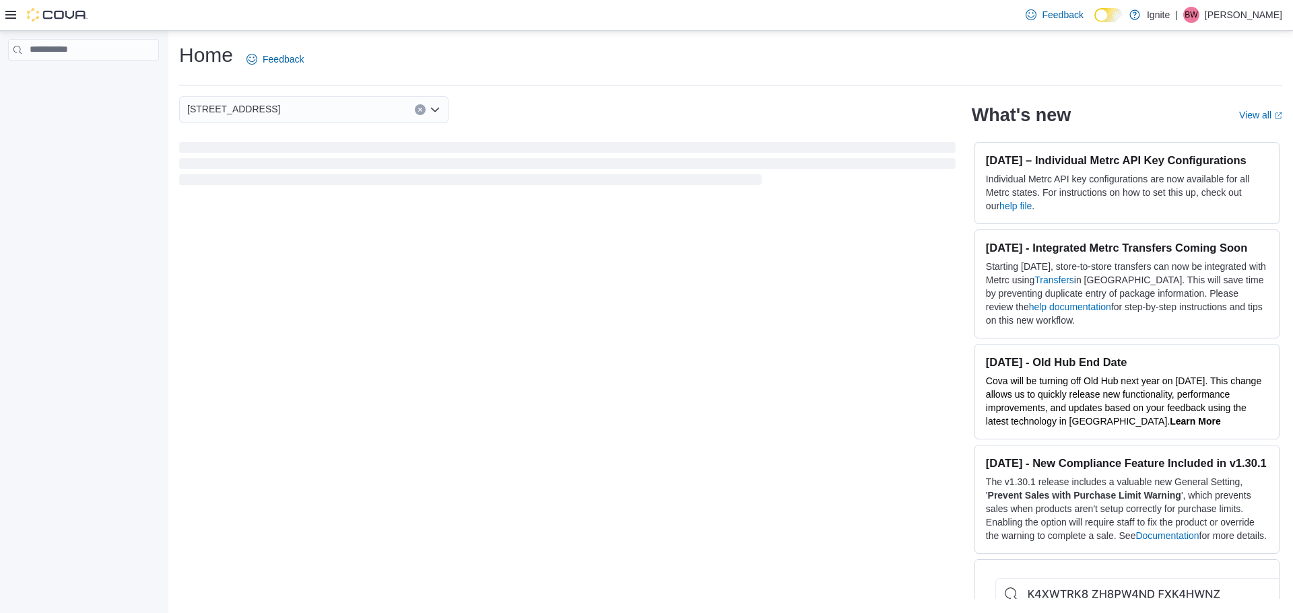
click at [333, 105] on div "[STREET_ADDRESS]" at bounding box center [313, 109] width 269 height 27
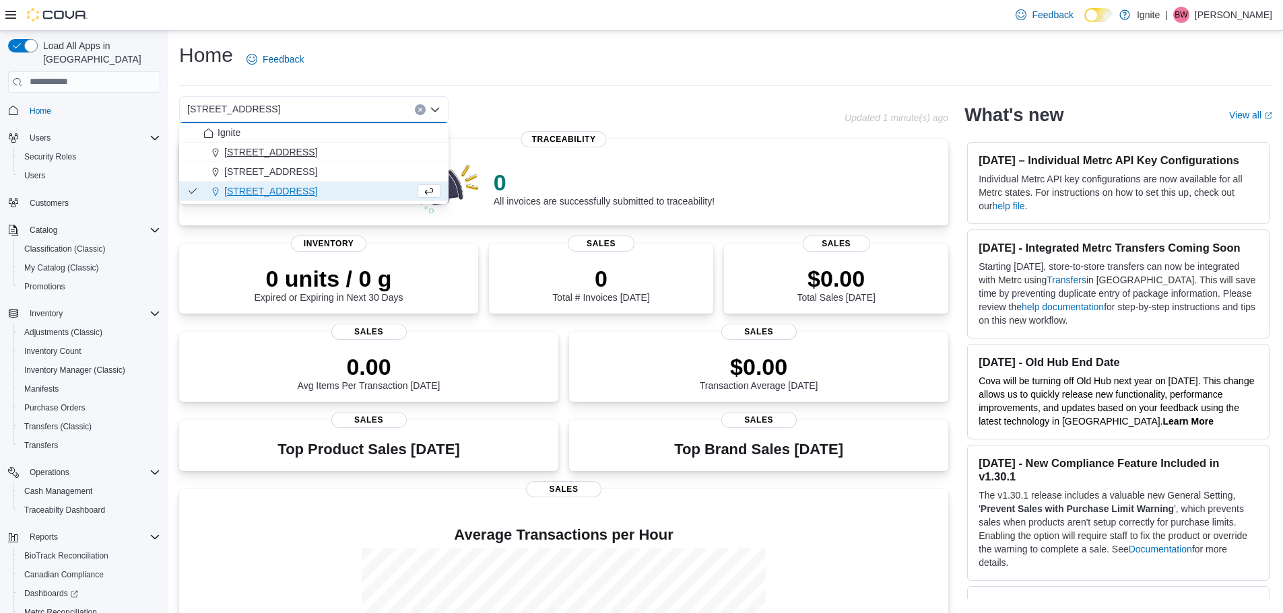
click at [230, 147] on span "[STREET_ADDRESS]" at bounding box center [270, 151] width 93 height 13
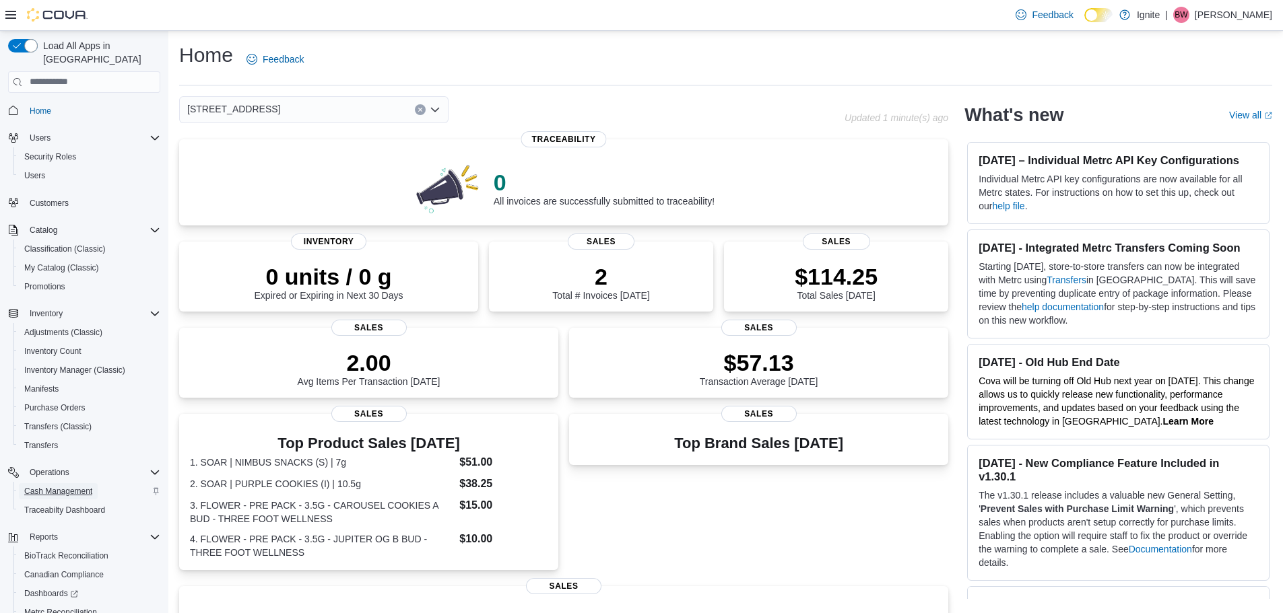
click at [71, 486] on span "Cash Management" at bounding box center [58, 491] width 68 height 11
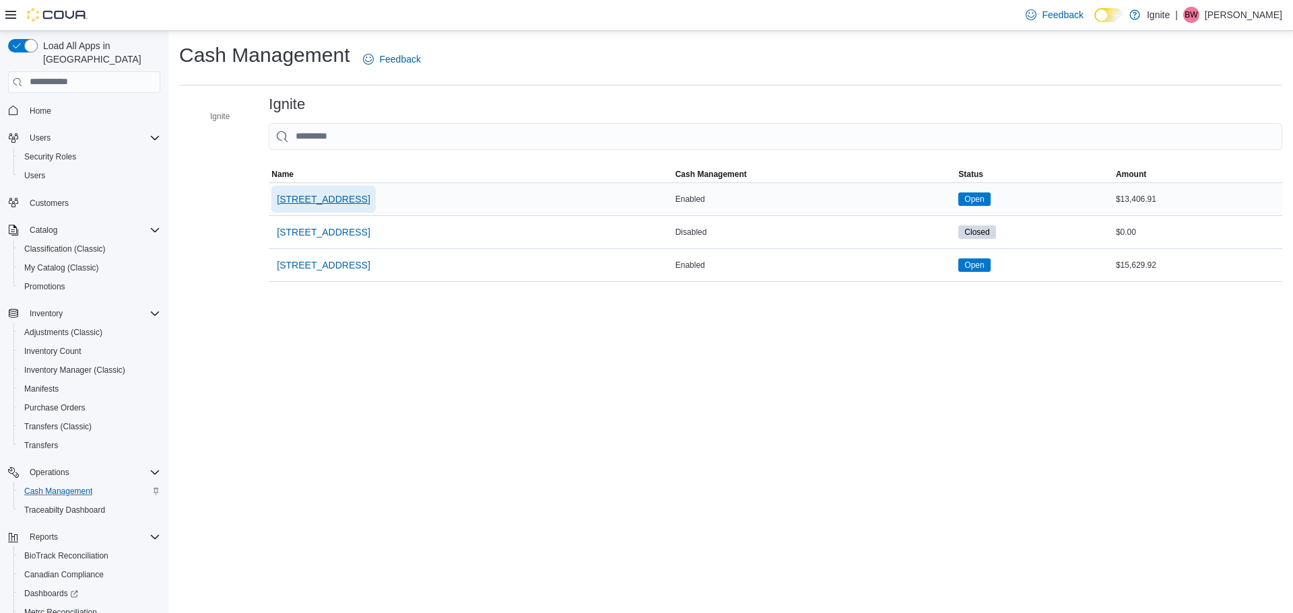
click at [309, 201] on span "[STREET_ADDRESS]" at bounding box center [323, 199] width 93 height 13
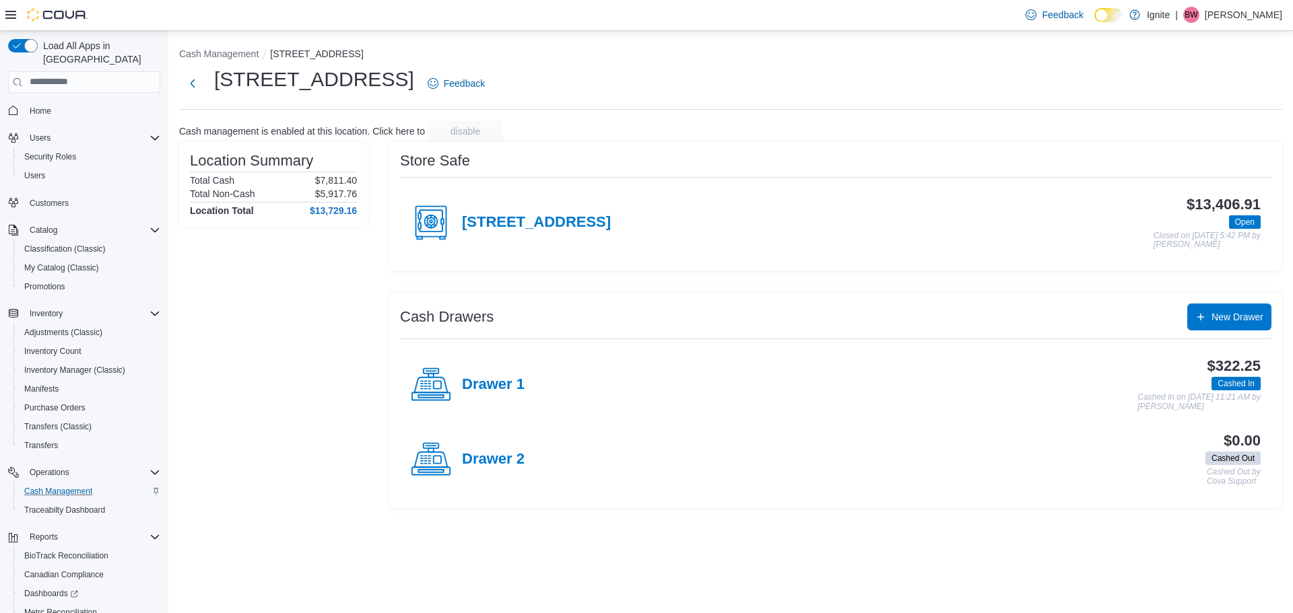
click at [431, 222] on icon at bounding box center [431, 223] width 40 height 40
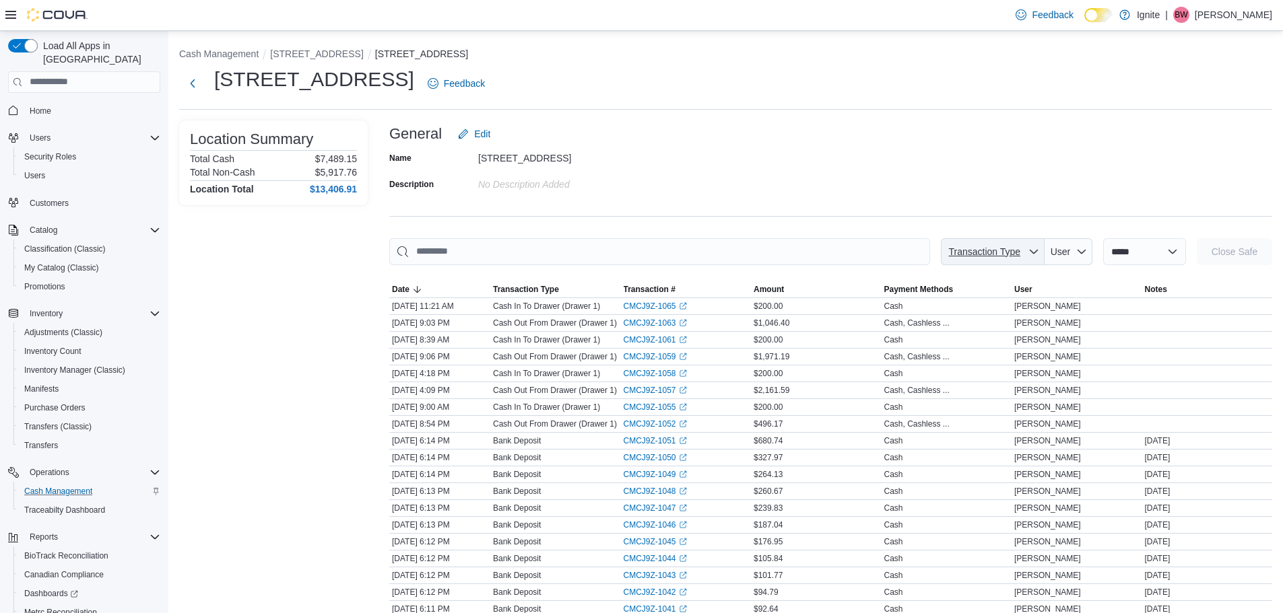
click at [1030, 253] on icon "button" at bounding box center [1034, 251] width 8 height 4
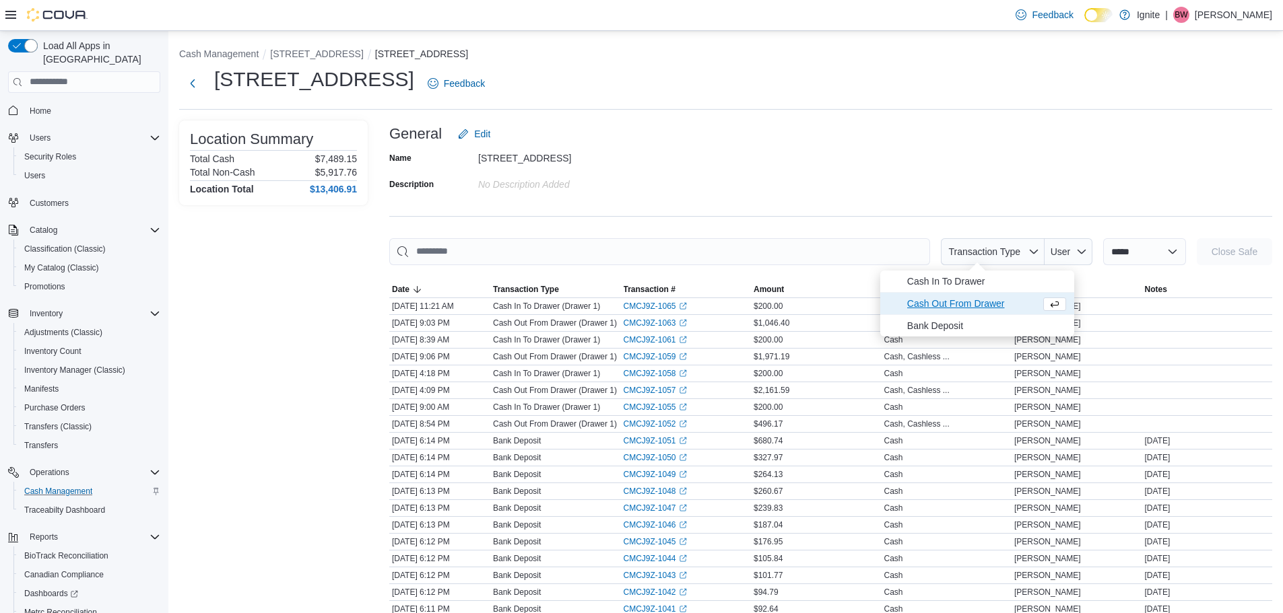
click at [977, 300] on span "Cash Out From Drawer" at bounding box center [971, 304] width 128 height 16
type input "**********"
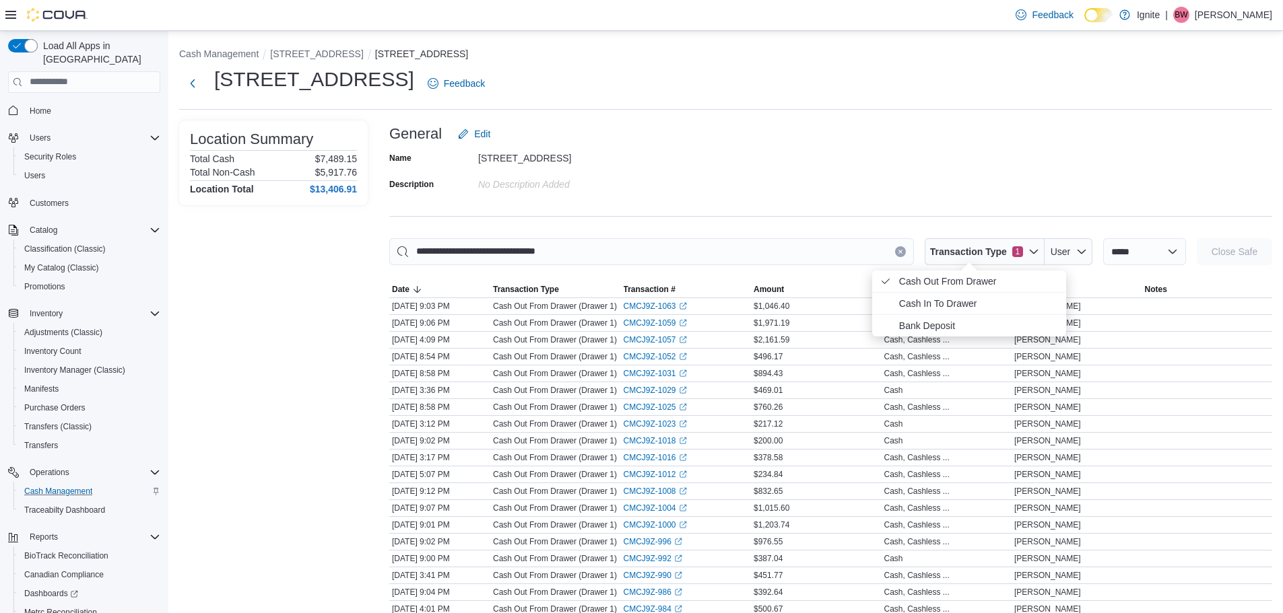
click at [931, 168] on div "Name [STREET_ADDRESS] Description No Description added" at bounding box center [830, 170] width 883 height 47
click at [1030, 250] on icon "button" at bounding box center [1034, 251] width 8 height 4
click at [646, 406] on link "CMCJ9Z-1025 (opens in a new tab or window)" at bounding box center [655, 407] width 63 height 11
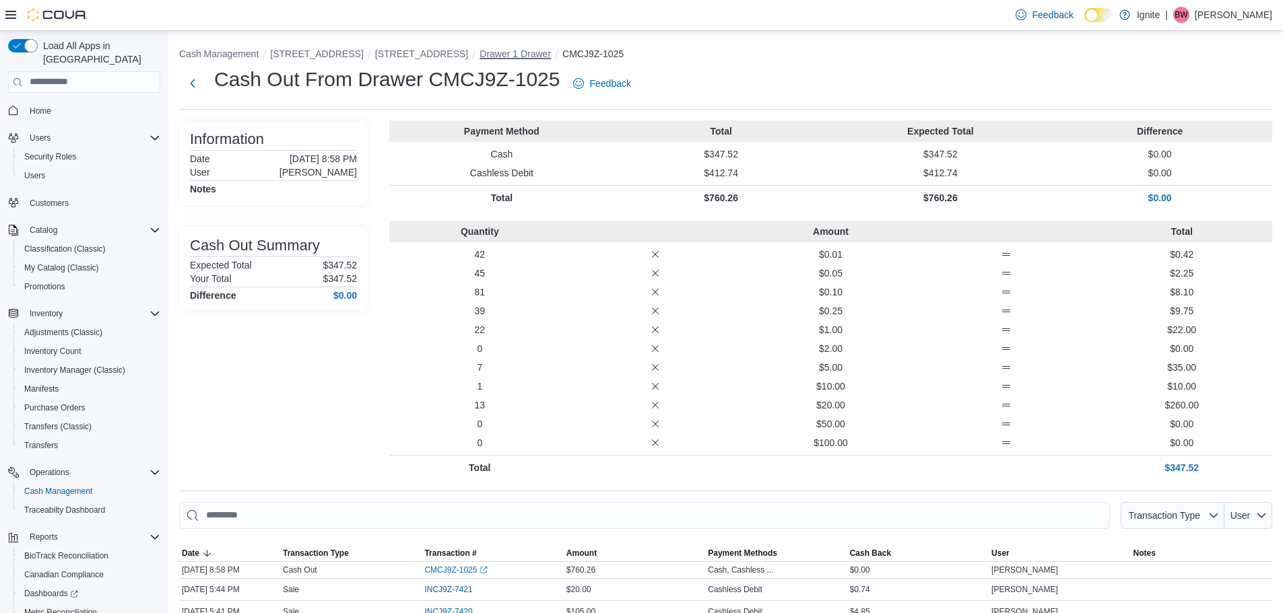
click at [479, 53] on button "Drawer 1 Drawer" at bounding box center [514, 53] width 71 height 11
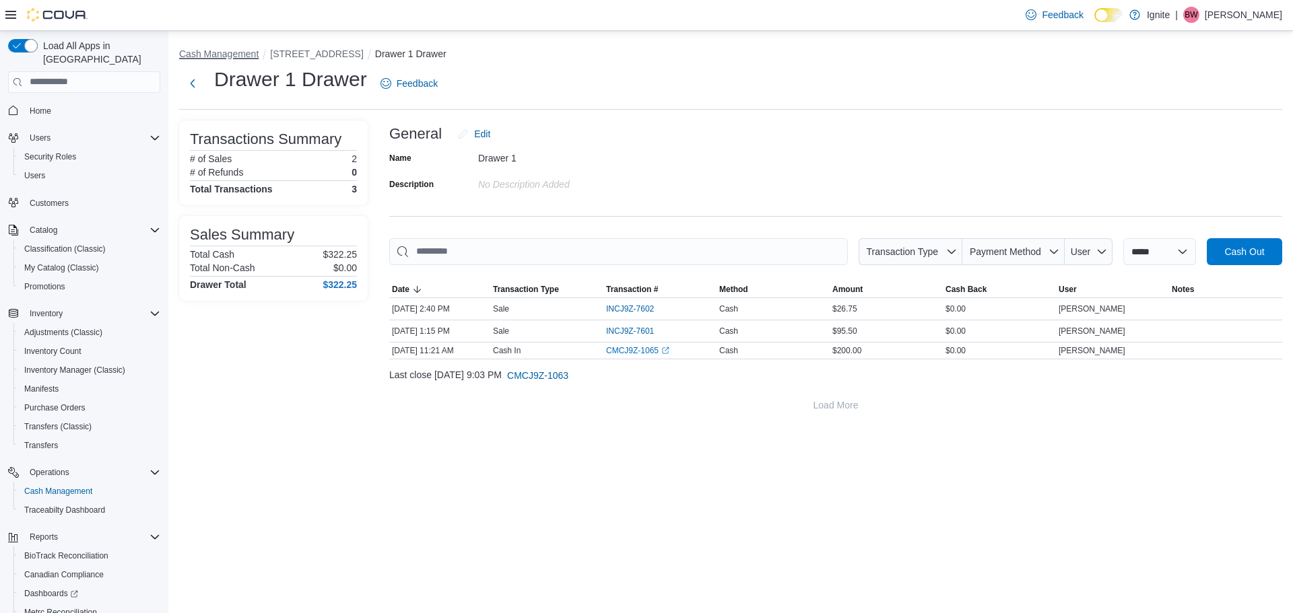
click at [213, 53] on button "Cash Management" at bounding box center [218, 53] width 79 height 11
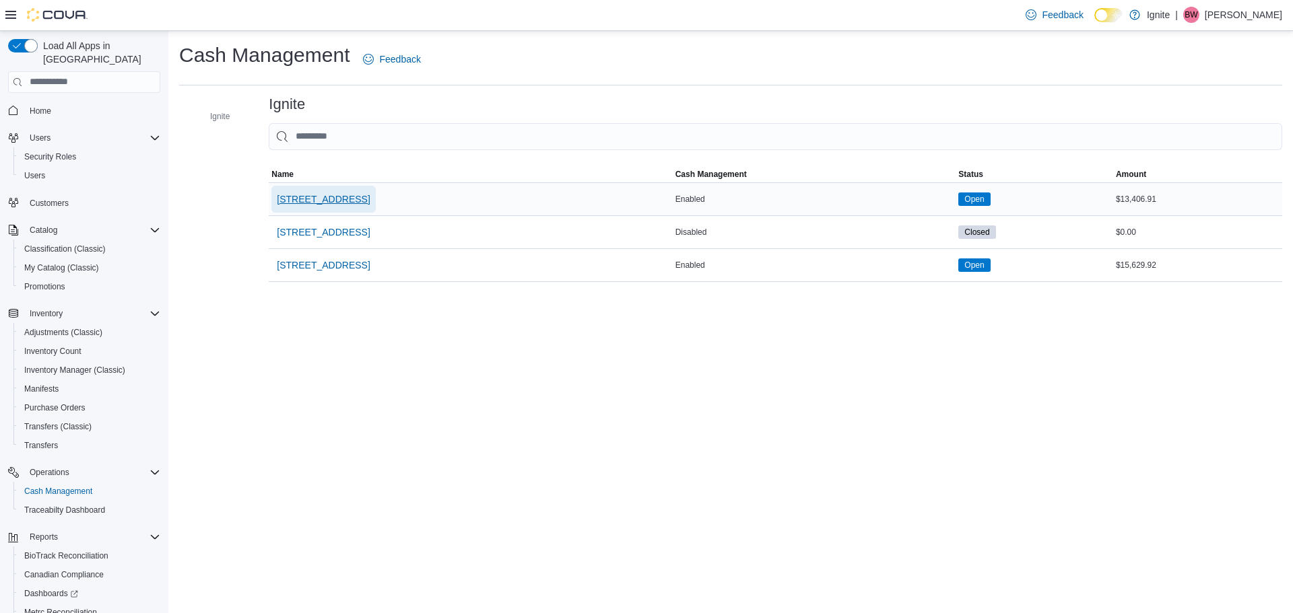
click at [299, 200] on span "[STREET_ADDRESS]" at bounding box center [323, 199] width 93 height 13
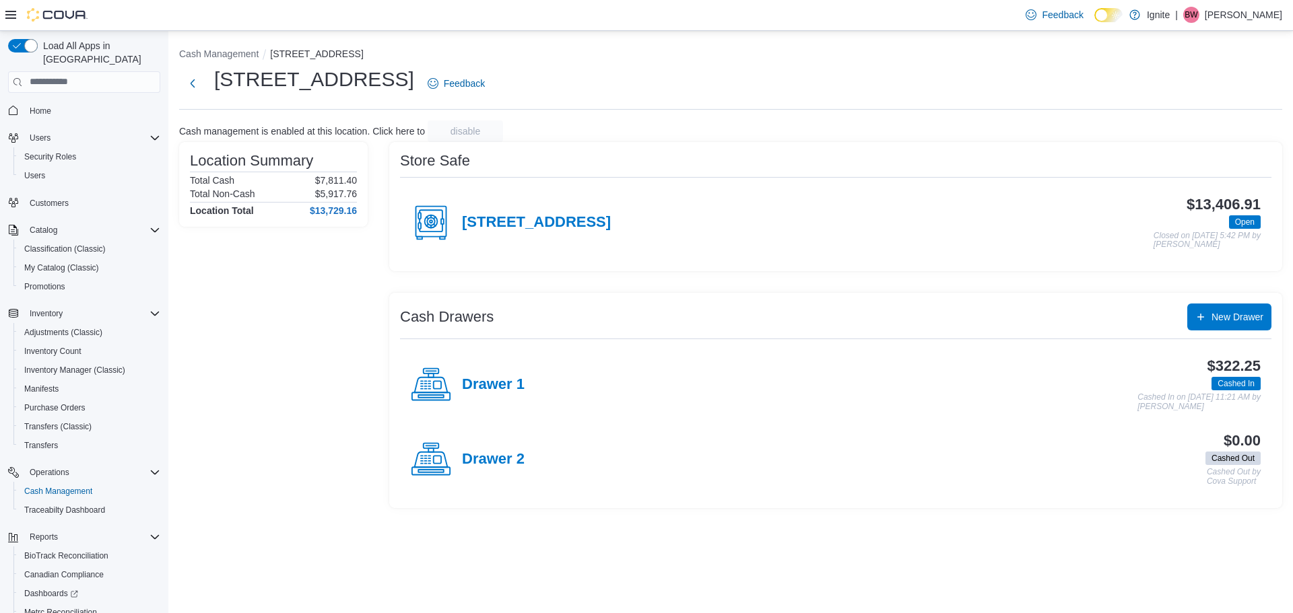
click at [438, 220] on icon at bounding box center [431, 223] width 40 height 40
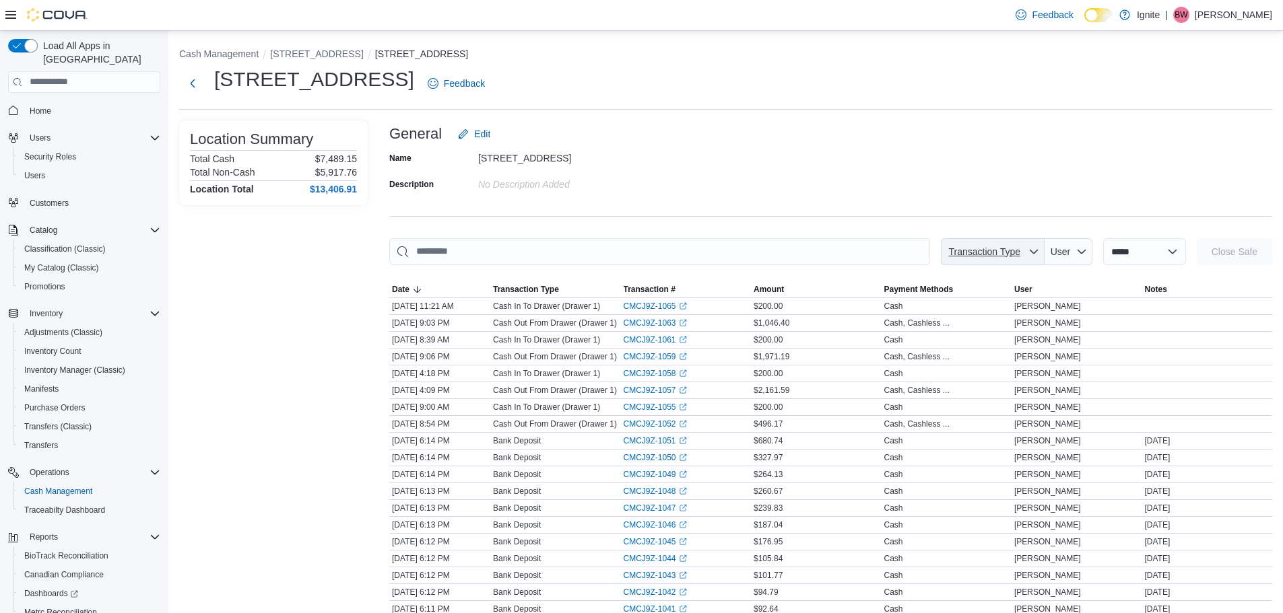
click at [1028, 250] on icon "button" at bounding box center [1033, 251] width 11 height 11
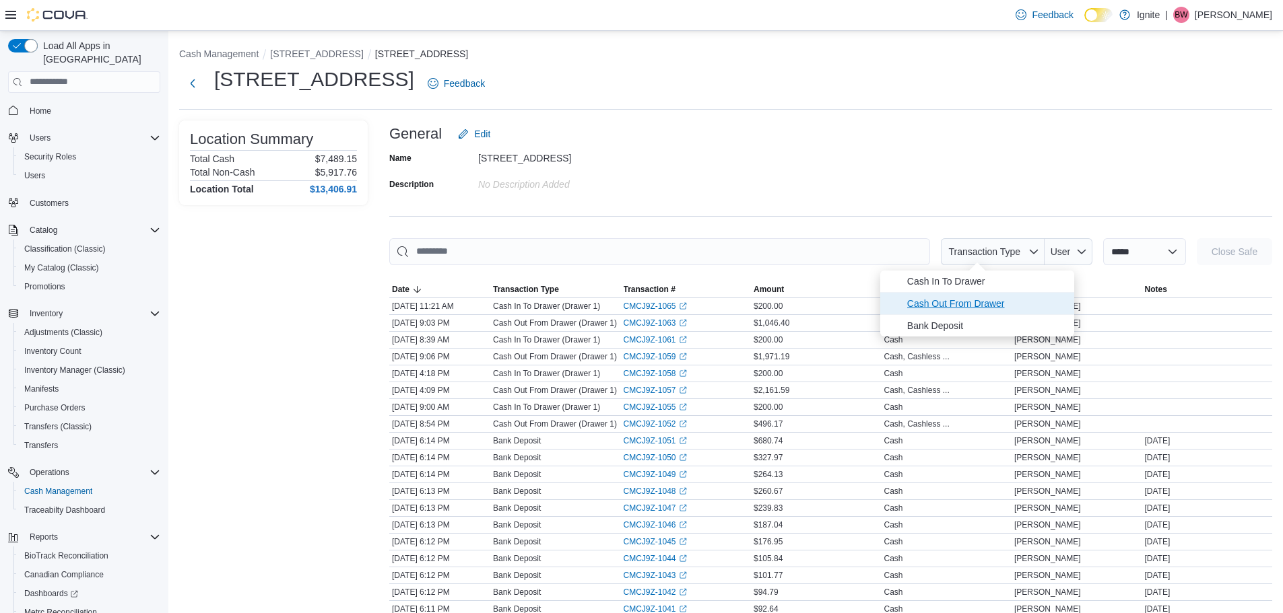
click at [954, 302] on span "Cash Out From Drawer" at bounding box center [986, 304] width 159 height 16
type input "**********"
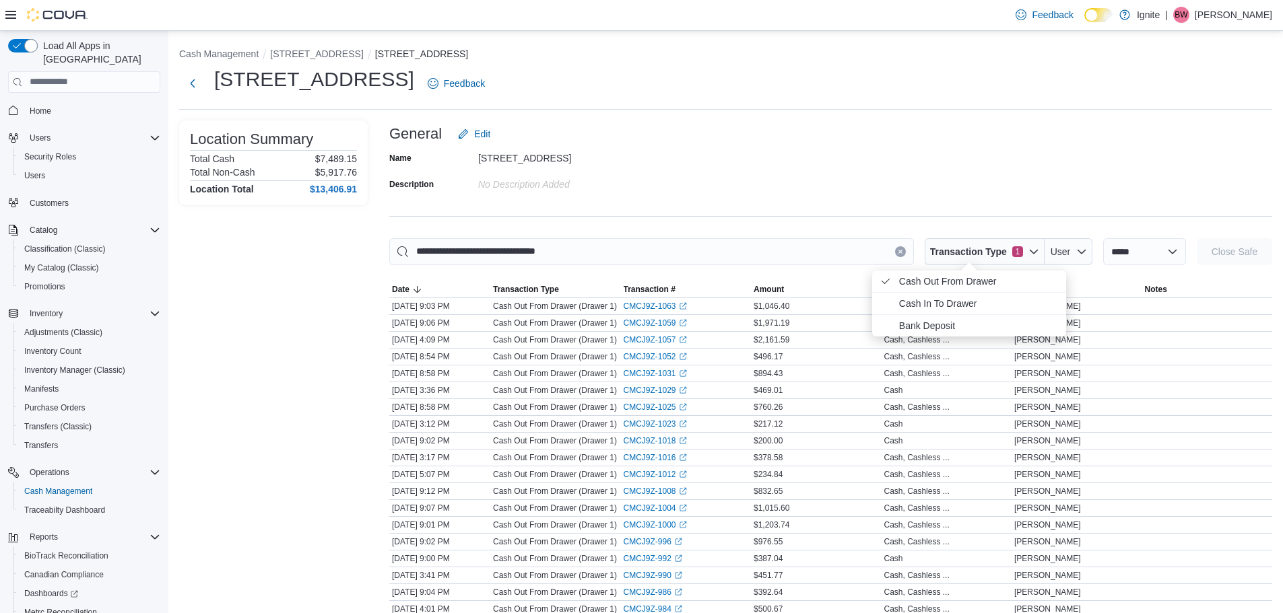
click at [845, 156] on div "Name 2172 A Street Description No Description added" at bounding box center [830, 170] width 883 height 47
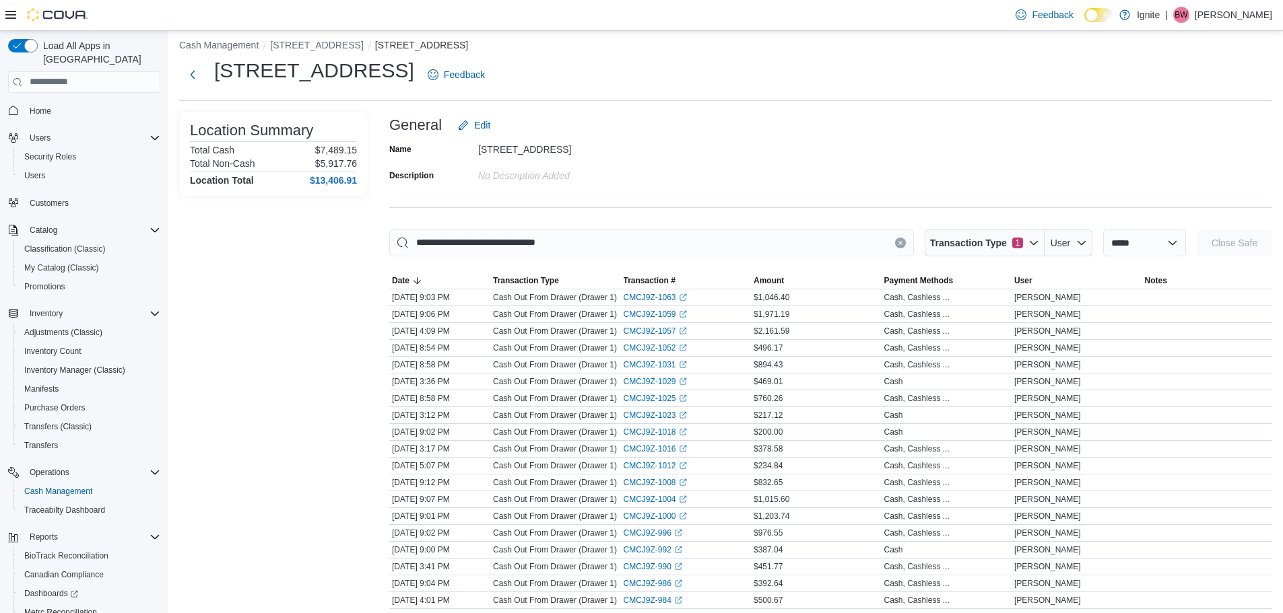
scroll to position [67, 0]
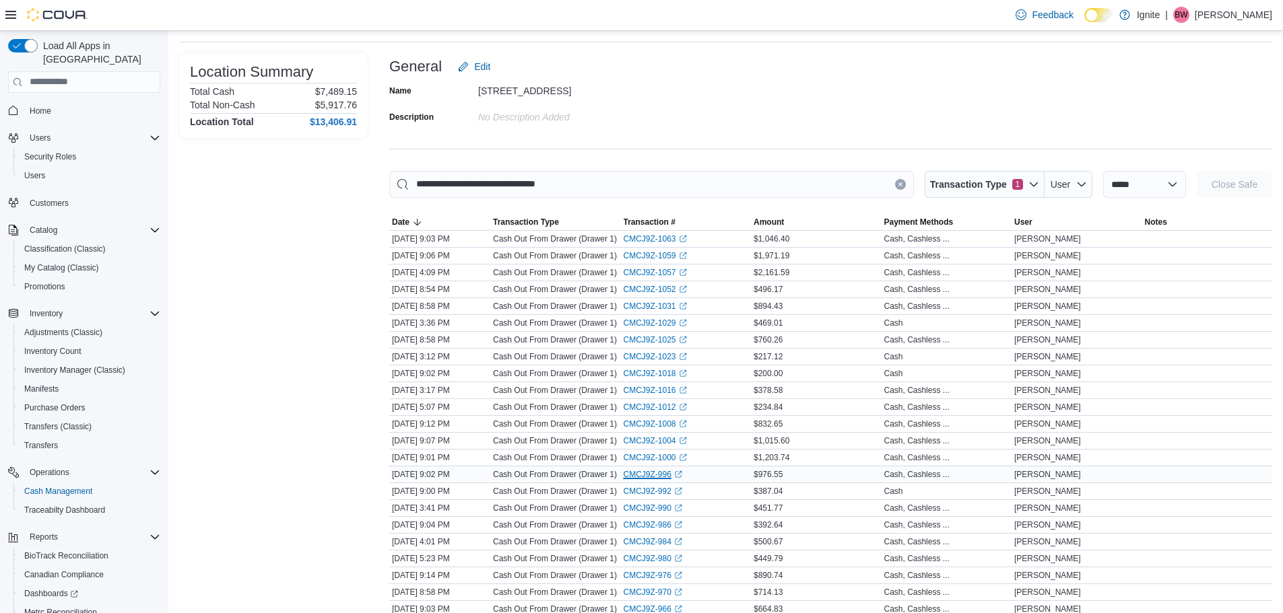
click at [648, 477] on link "CMCJ9Z-996 (opens in a new tab or window)" at bounding box center [653, 474] width 59 height 11
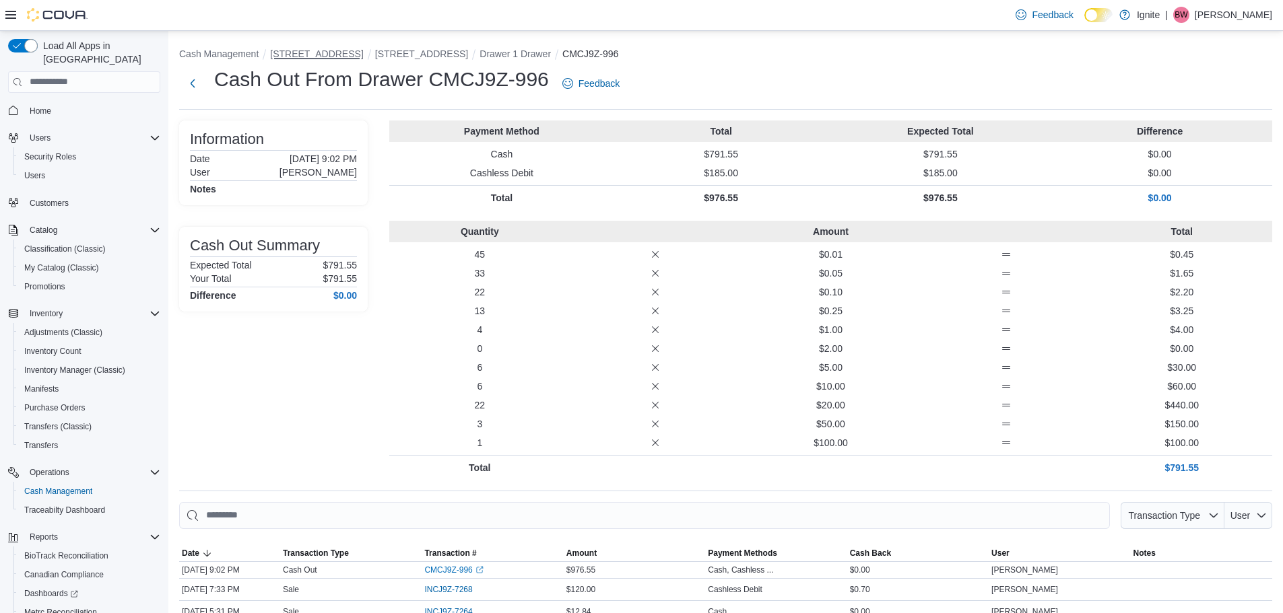
click at [302, 53] on button "[STREET_ADDRESS]" at bounding box center [316, 53] width 93 height 11
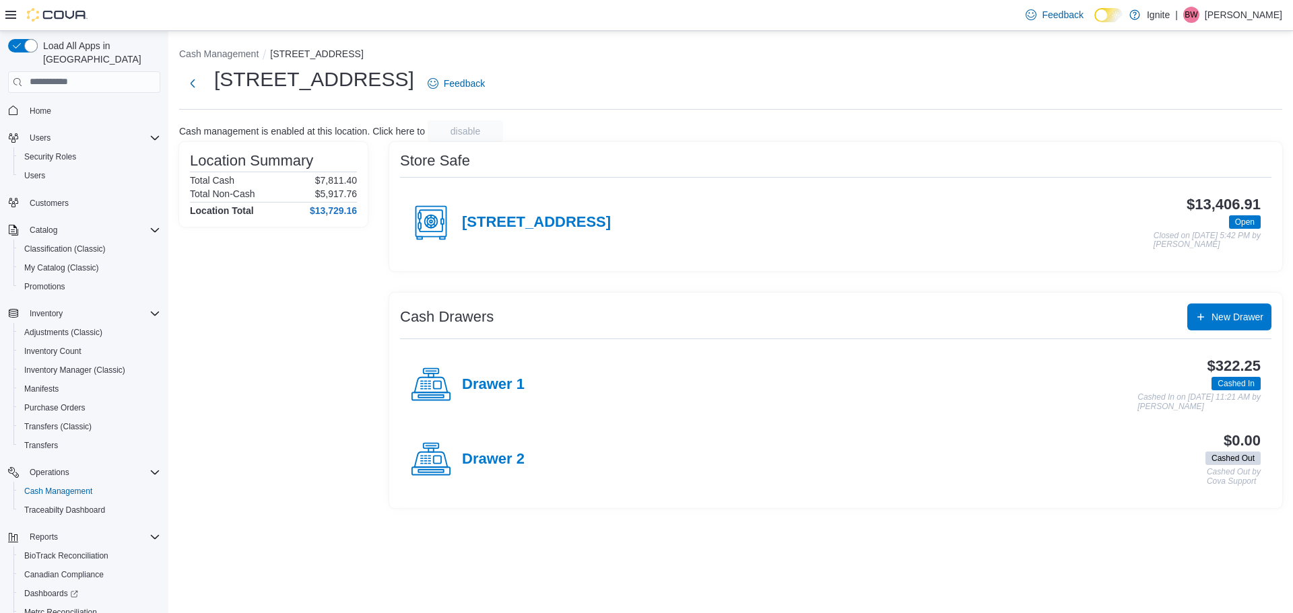
click at [422, 227] on icon at bounding box center [431, 223] width 40 height 40
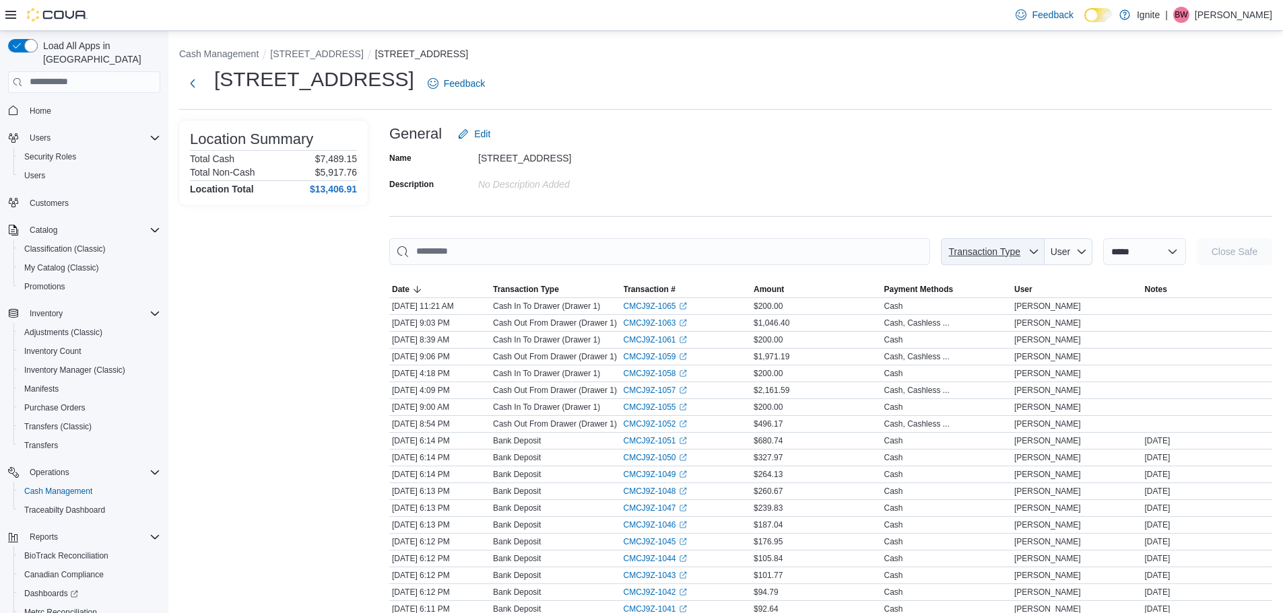
click at [1020, 259] on span "Transaction Type" at bounding box center [992, 251] width 93 height 27
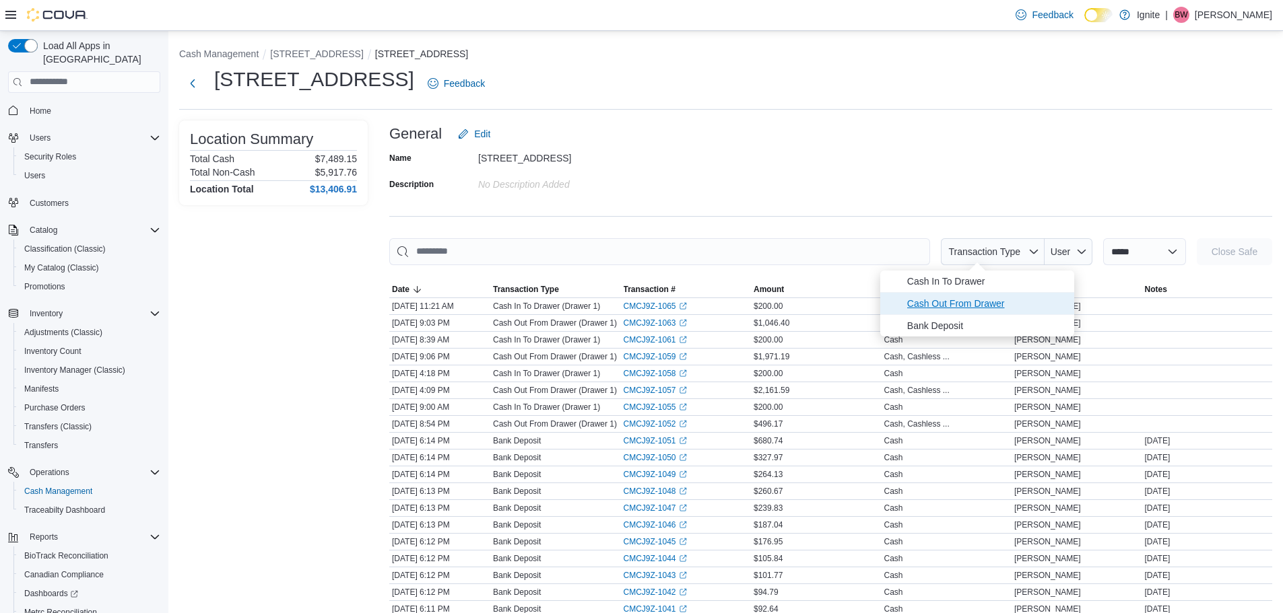
click at [997, 300] on span "Cash Out From Drawer" at bounding box center [986, 304] width 159 height 16
type input "**********"
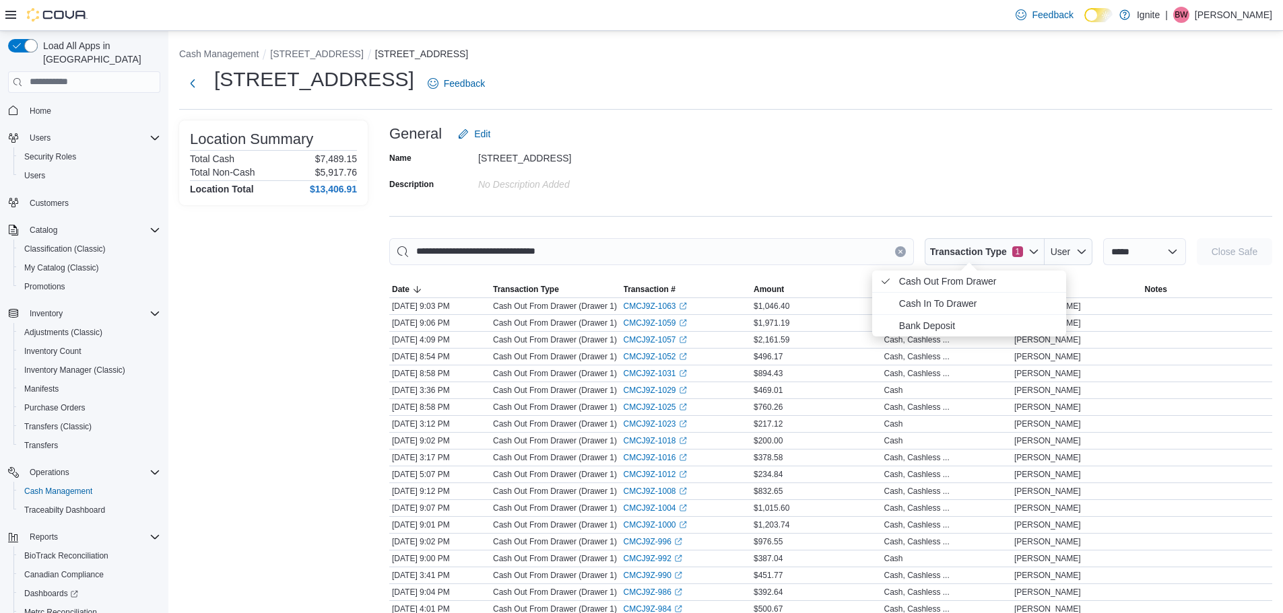
click at [945, 165] on div "Name [STREET_ADDRESS] Description No Description added" at bounding box center [830, 170] width 883 height 47
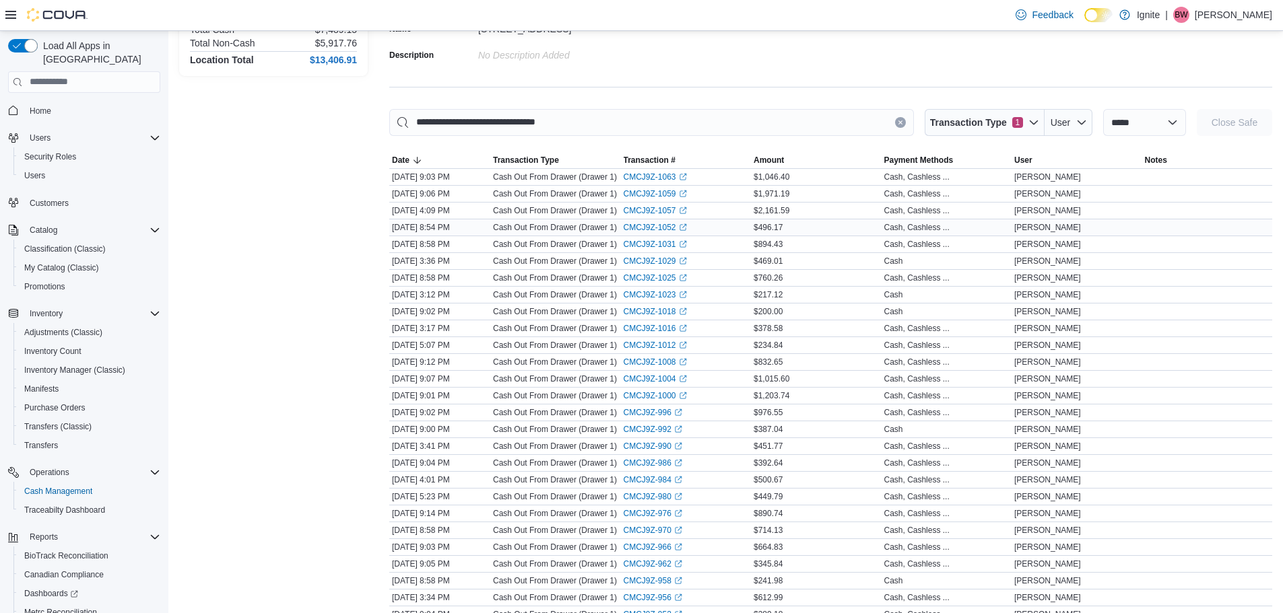
scroll to position [135, 0]
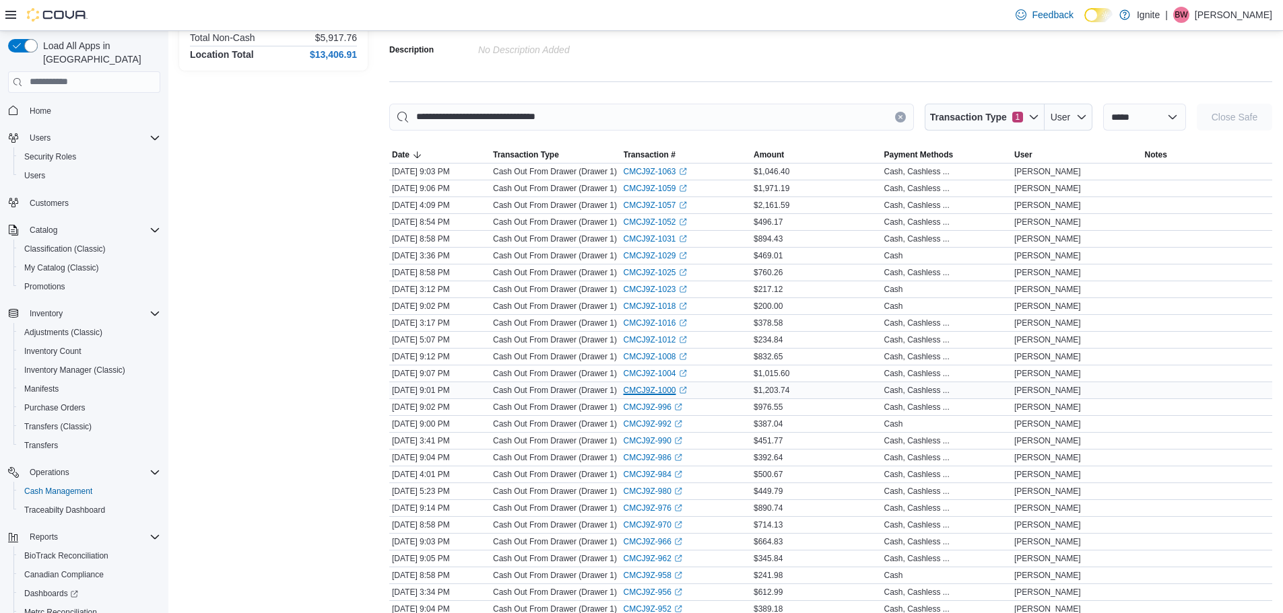
click at [652, 387] on link "CMCJ9Z-1000 (opens in a new tab or window)" at bounding box center [655, 390] width 63 height 11
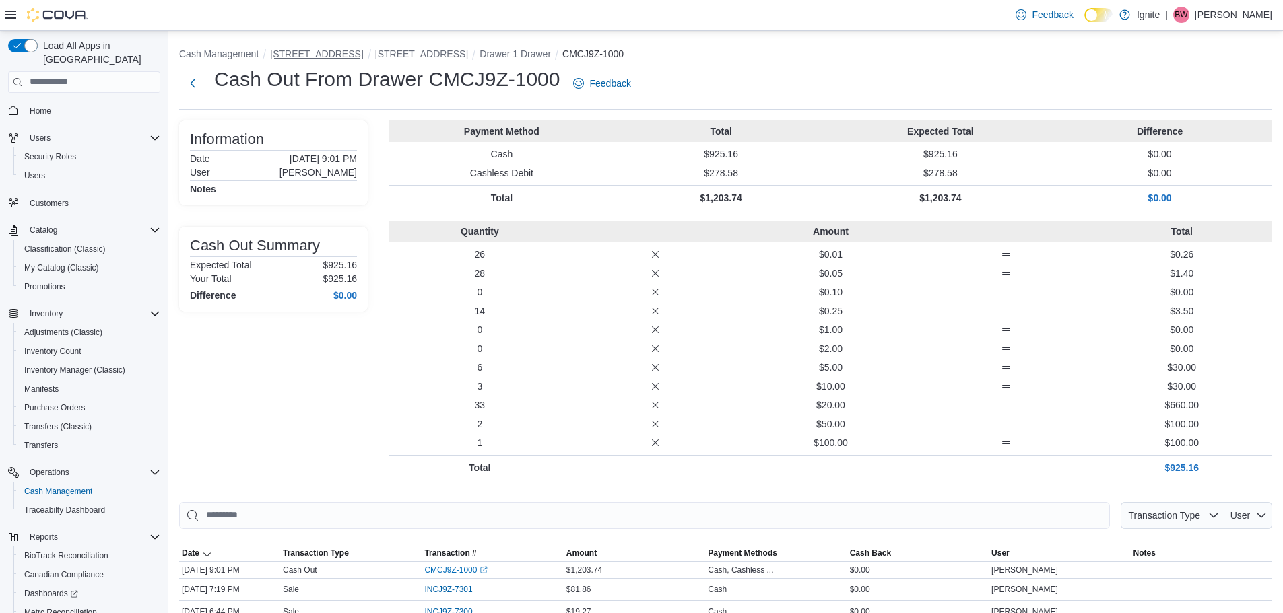
click at [310, 53] on button "[STREET_ADDRESS]" at bounding box center [316, 53] width 93 height 11
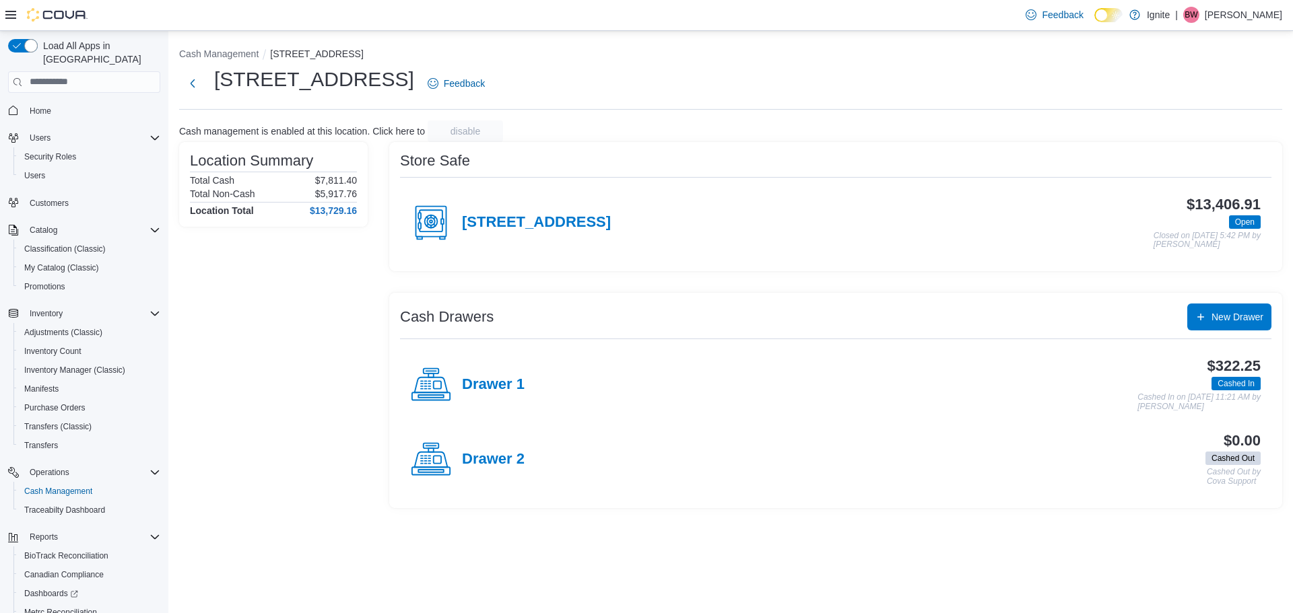
click at [434, 224] on circle at bounding box center [430, 221] width 7 height 7
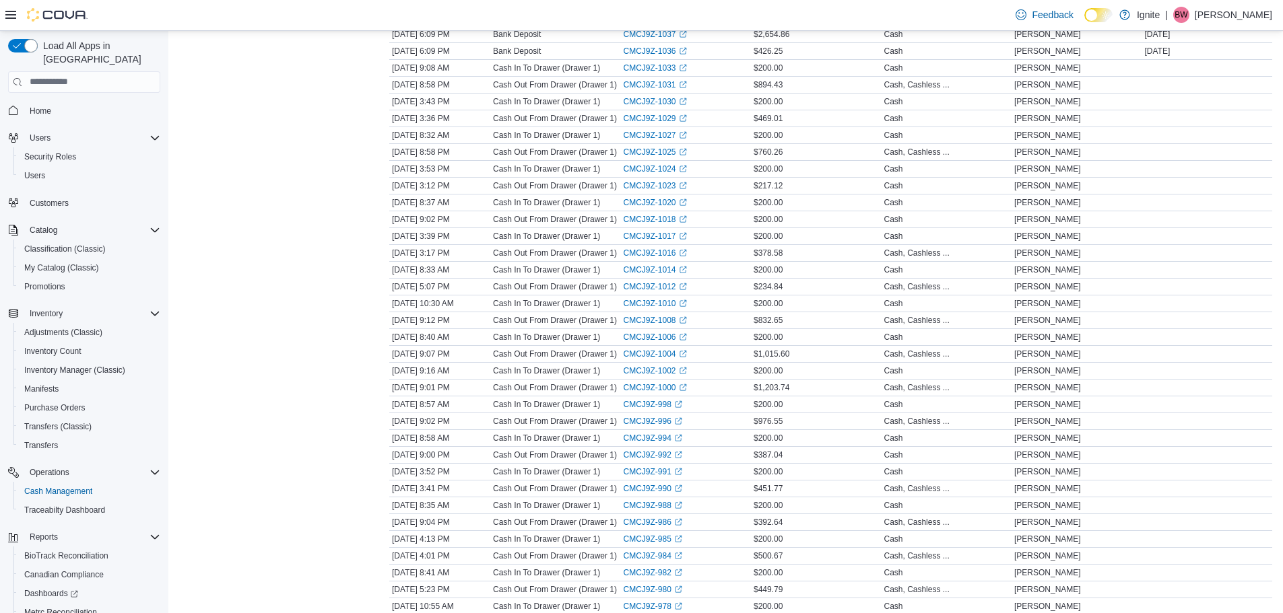
scroll to position [673, 0]
click at [654, 323] on link "CMCJ9Z-1004 (opens in a new tab or window)" at bounding box center [655, 323] width 63 height 11
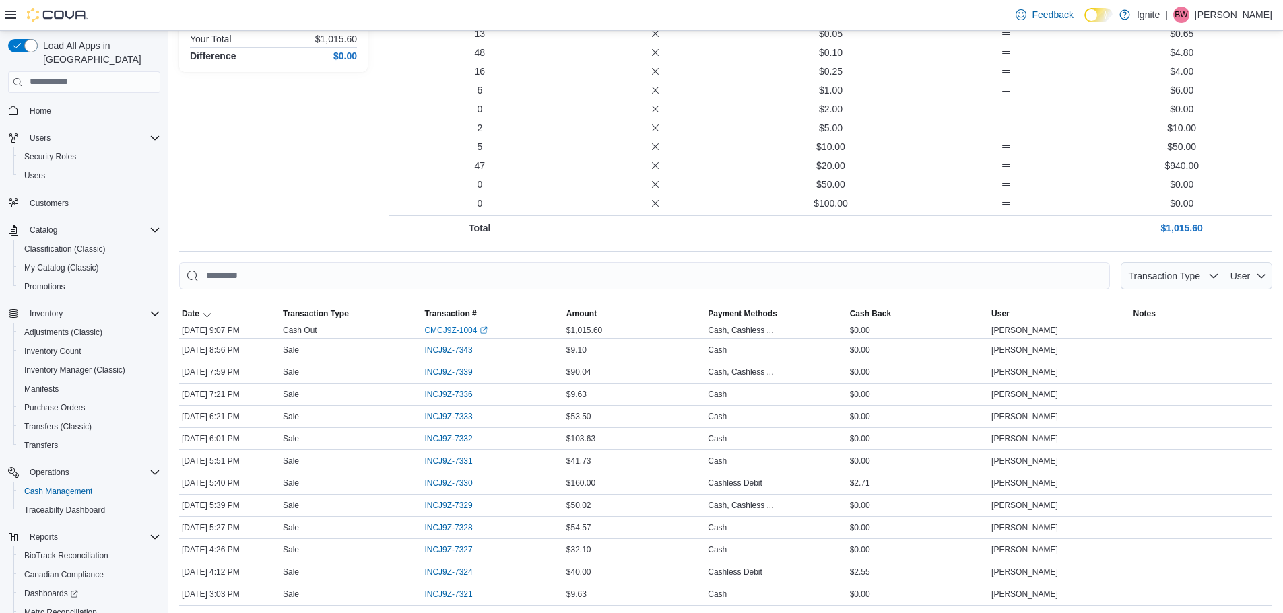
scroll to position [337, 0]
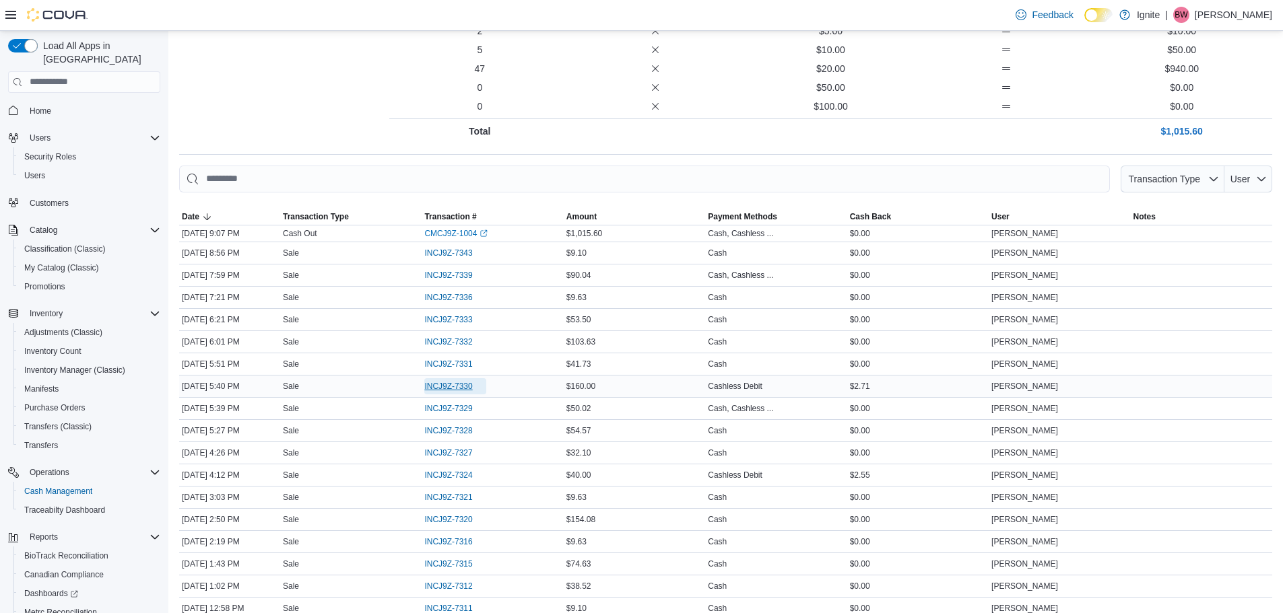
click at [453, 387] on span "INCJ9Z-7330" at bounding box center [448, 386] width 48 height 11
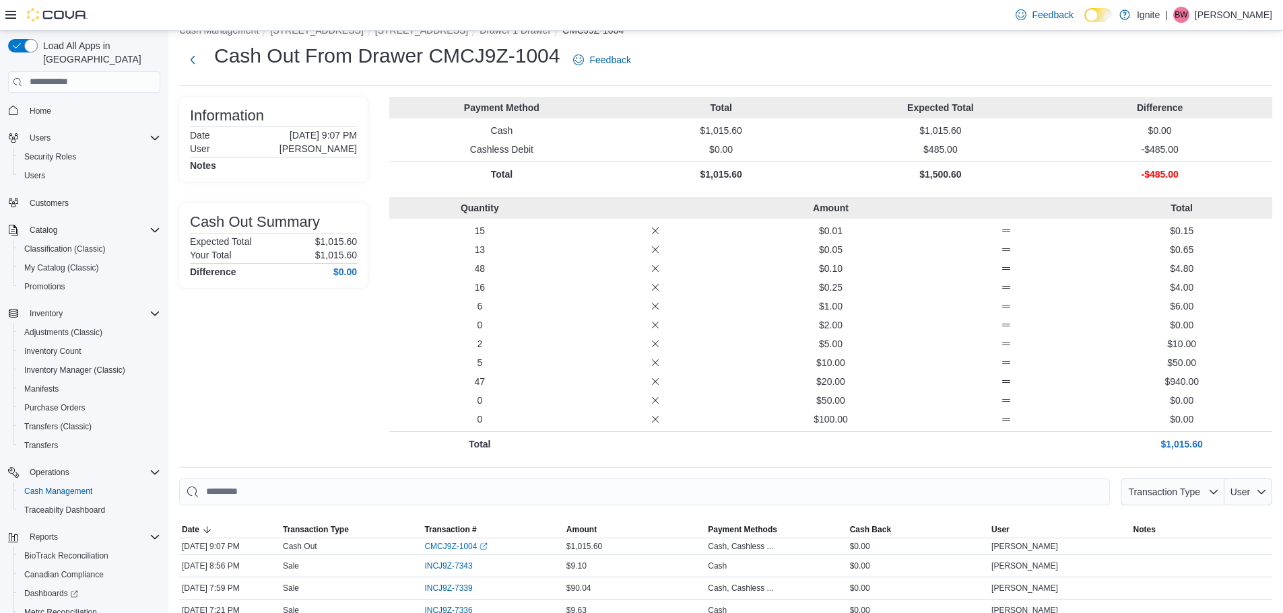
scroll to position [0, 0]
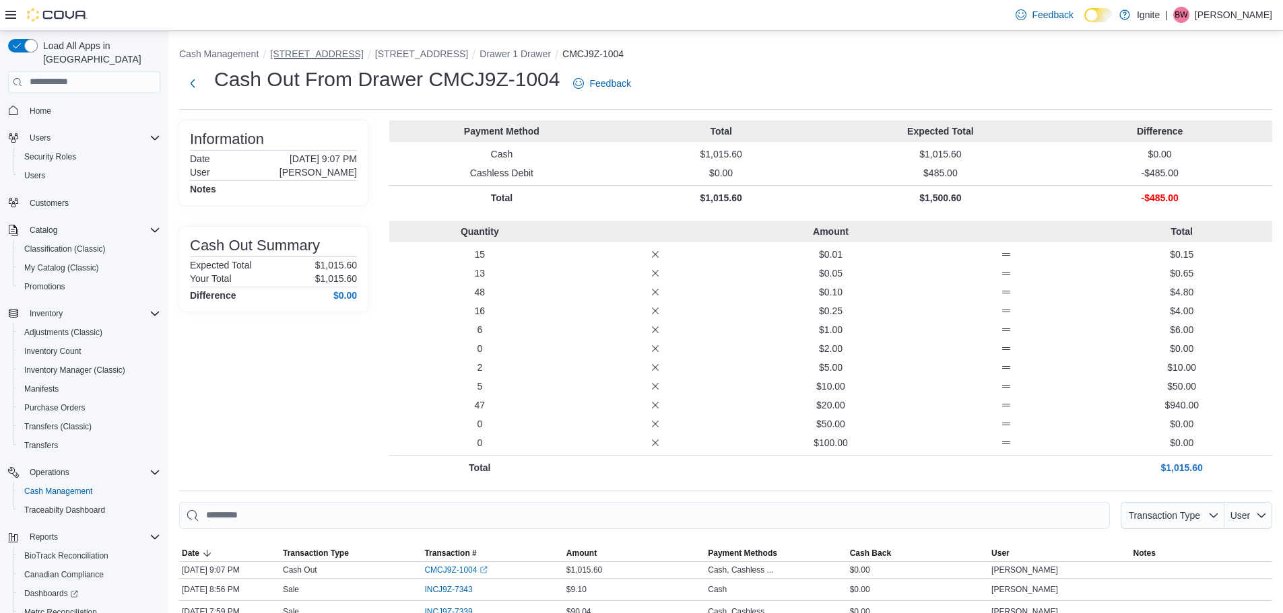
click at [293, 51] on button "[STREET_ADDRESS]" at bounding box center [316, 53] width 93 height 11
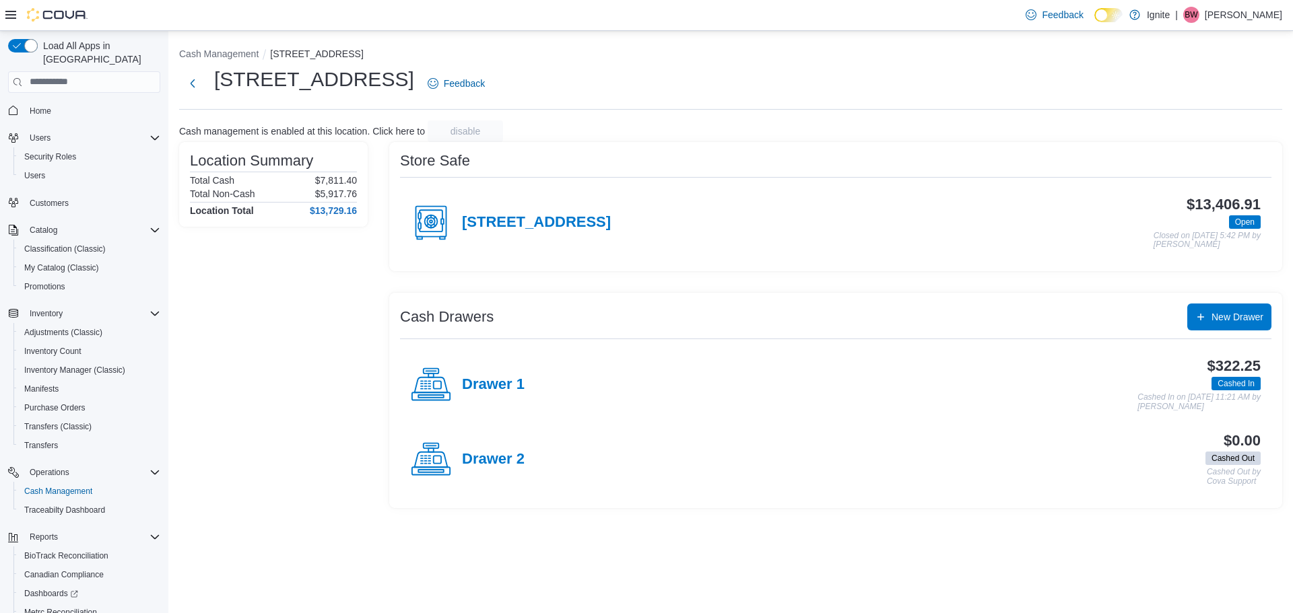
click at [440, 226] on icon at bounding box center [431, 223] width 40 height 40
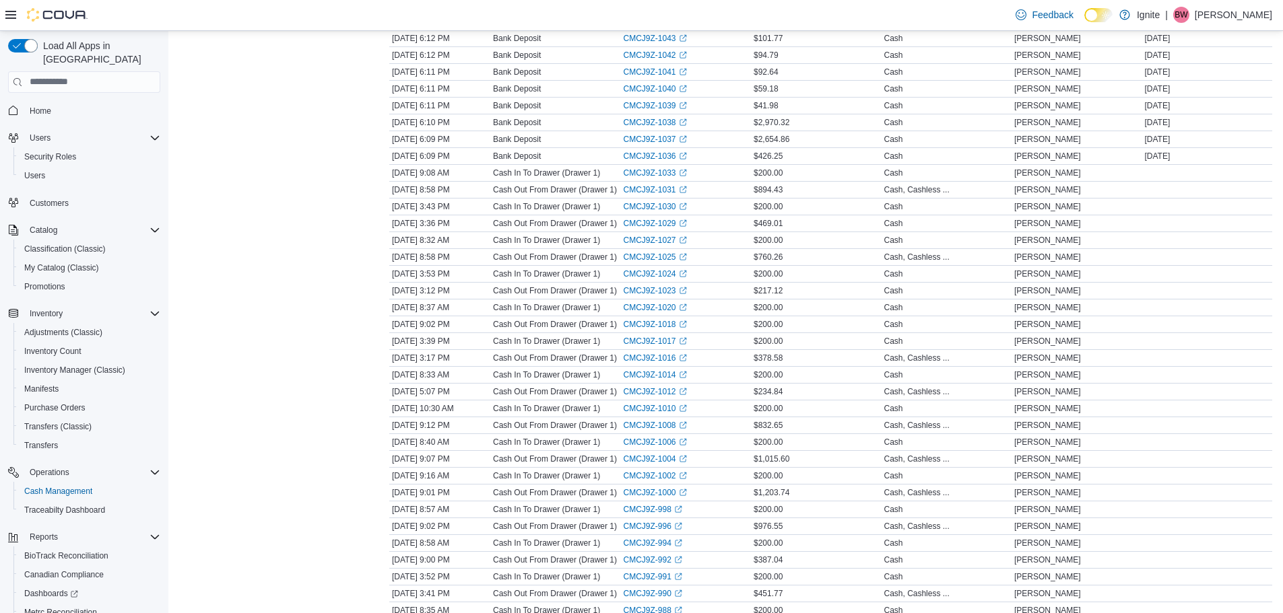
scroll to position [539, 0]
click at [655, 428] on link "CMCJ9Z-1008 (opens in a new tab or window)" at bounding box center [655, 424] width 63 height 11
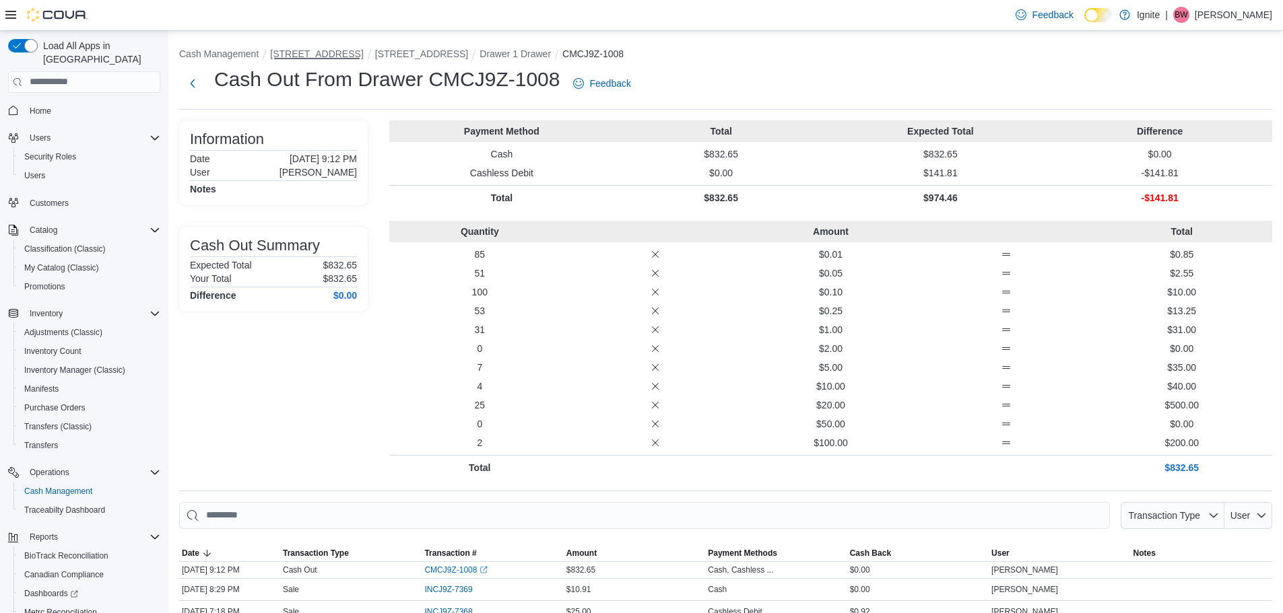
click at [314, 58] on button "[STREET_ADDRESS]" at bounding box center [316, 53] width 93 height 11
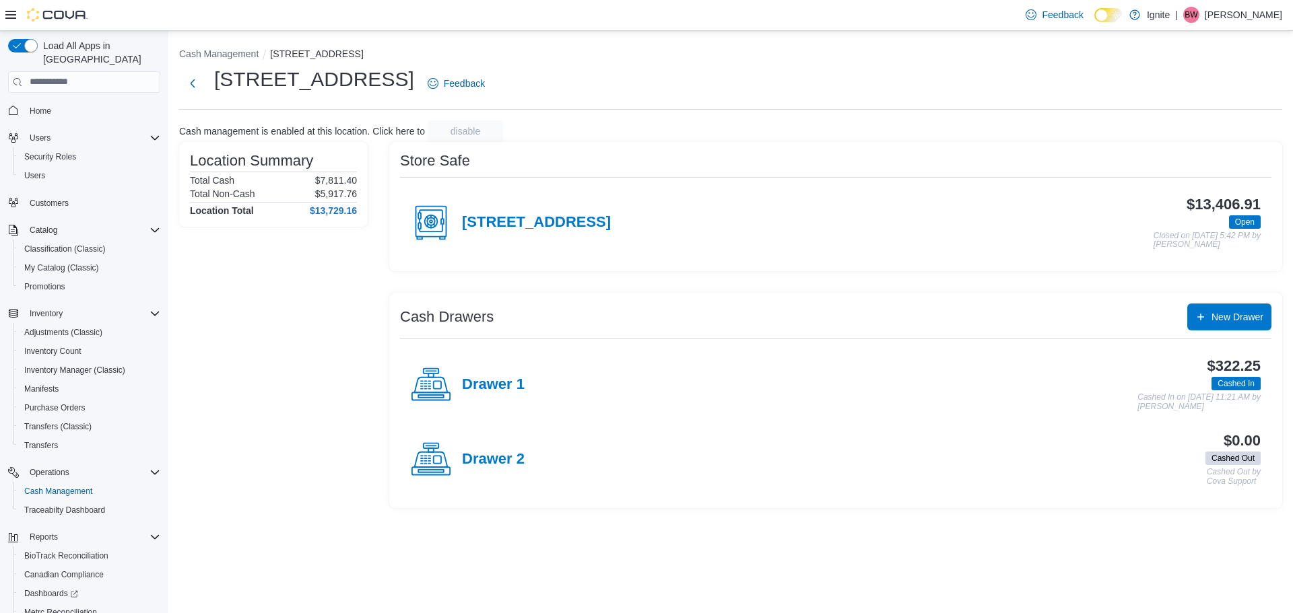
click at [437, 215] on icon at bounding box center [431, 223] width 40 height 40
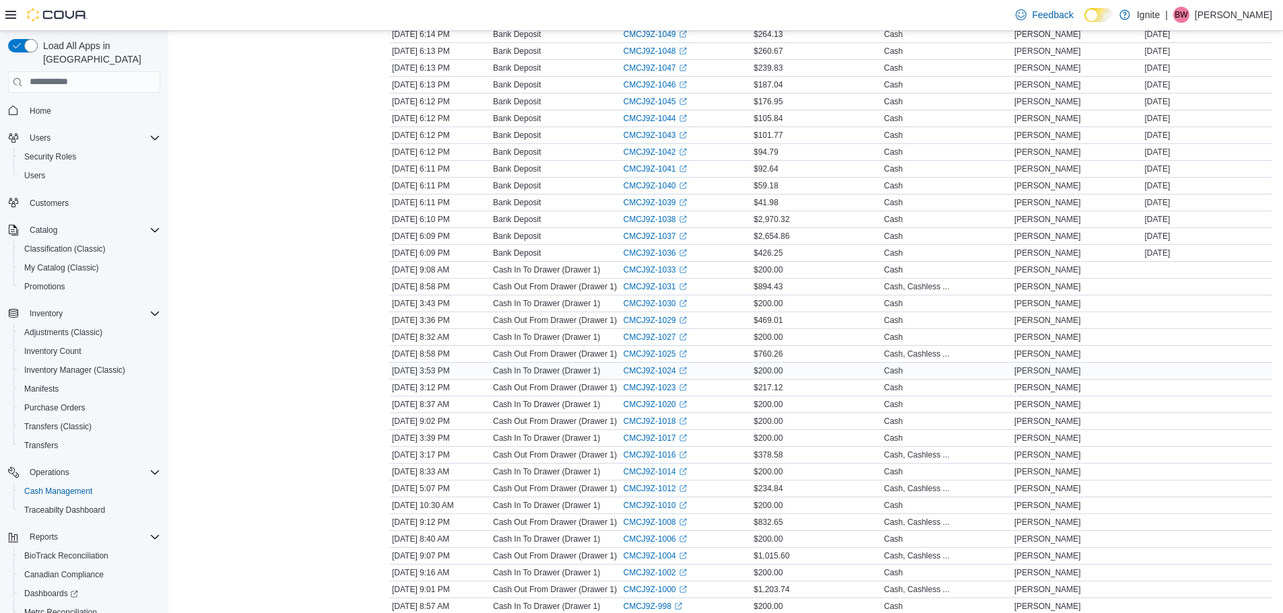
scroll to position [471, 0]
click at [663, 324] on link "CMCJ9Z-1025 (opens in a new tab or window)" at bounding box center [655, 323] width 63 height 11
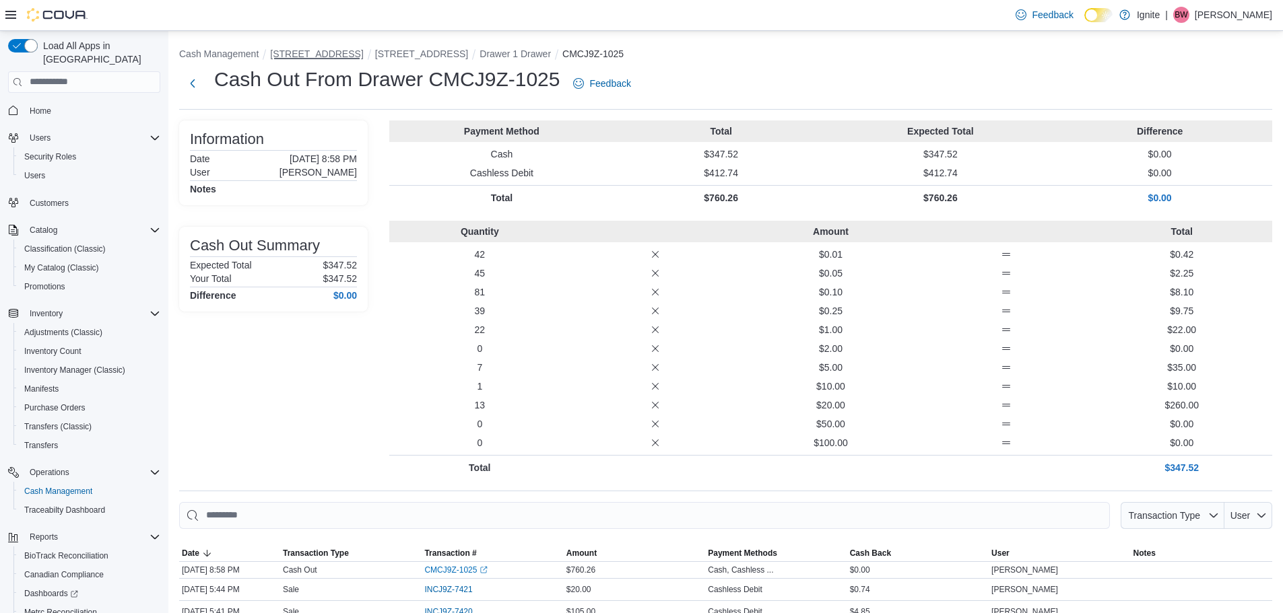
click at [297, 54] on button "[STREET_ADDRESS]" at bounding box center [316, 53] width 93 height 11
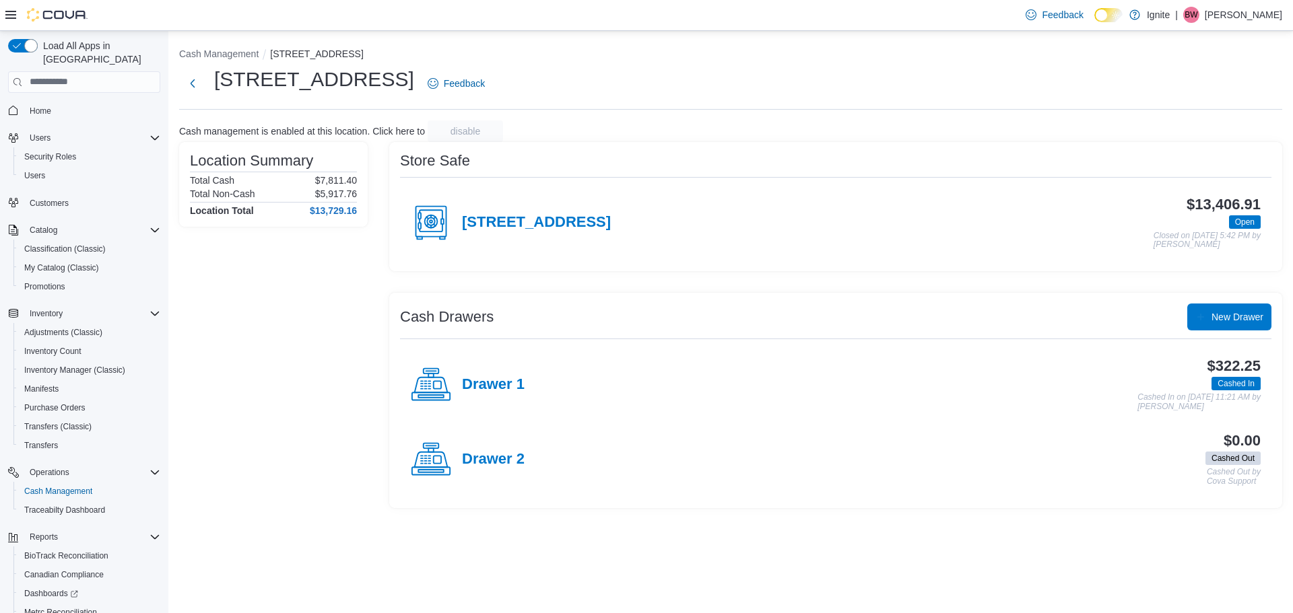
click at [424, 229] on icon at bounding box center [431, 223] width 40 height 40
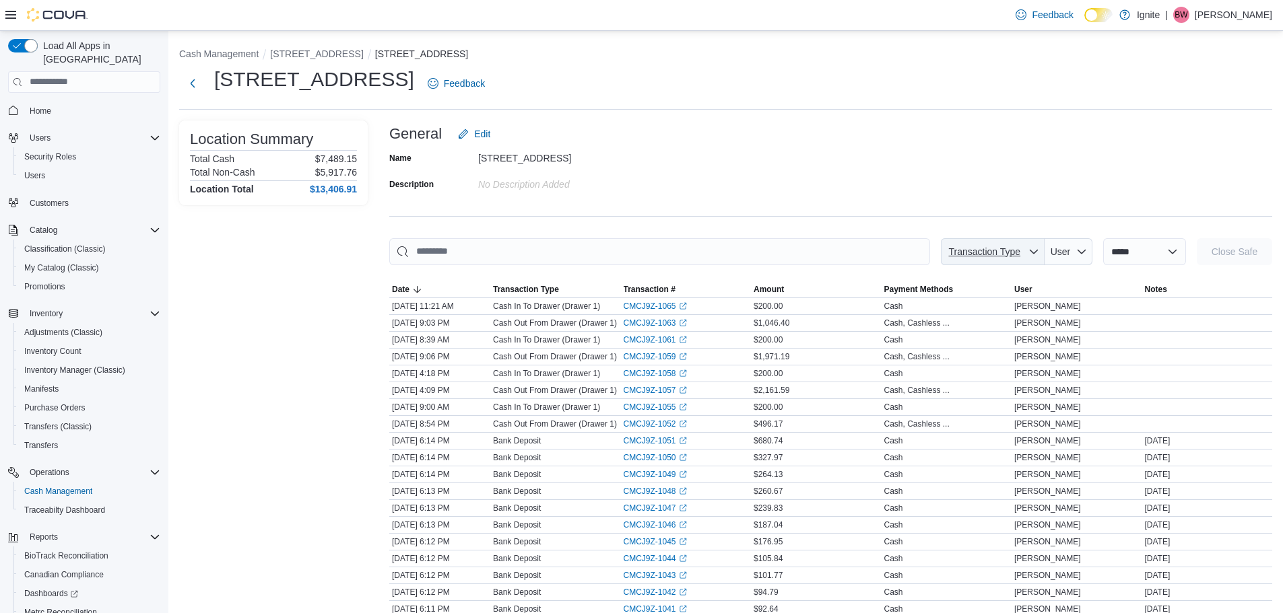
click at [1028, 253] on icon "button" at bounding box center [1033, 251] width 11 height 11
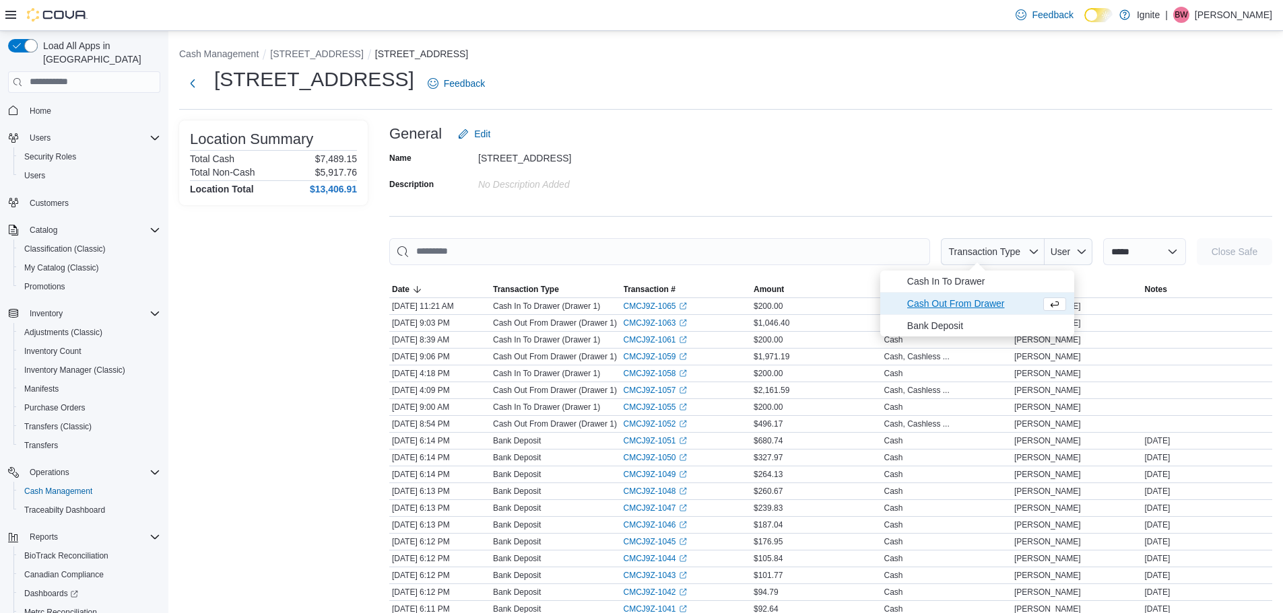
click at [982, 302] on span "Cash Out From Drawer" at bounding box center [971, 304] width 128 height 16
type input "**********"
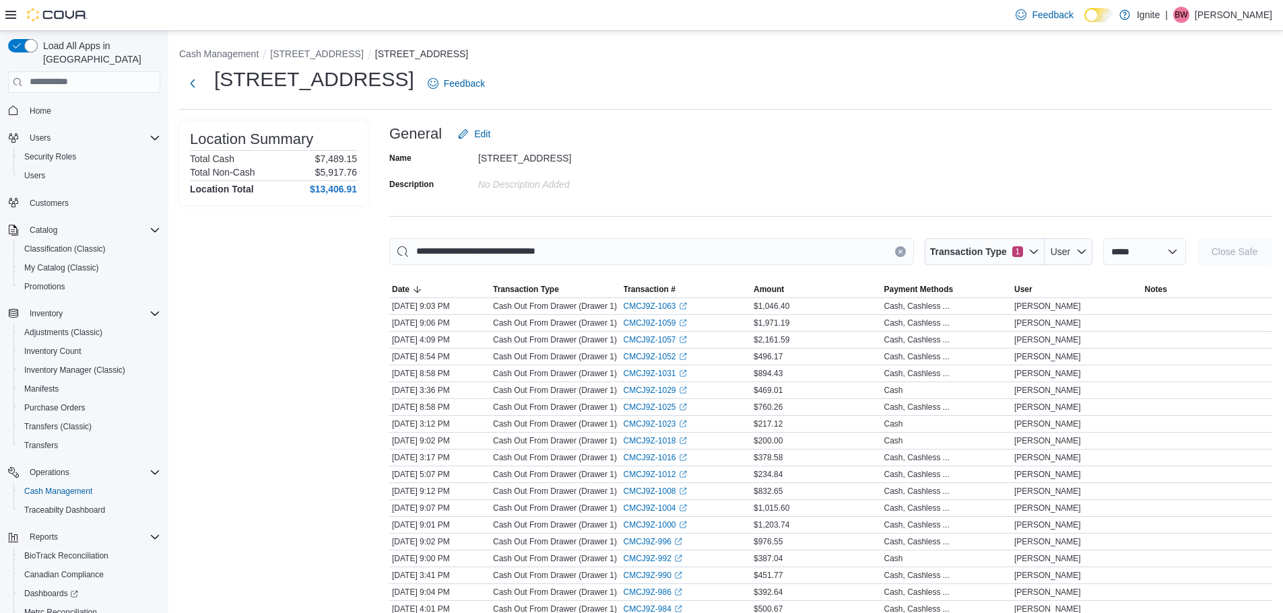
click at [1002, 187] on div "Name [STREET_ADDRESS] Description No Description added" at bounding box center [830, 170] width 883 height 47
click at [662, 372] on link "CMCJ9Z-1031 (opens in a new tab or window)" at bounding box center [655, 373] width 63 height 11
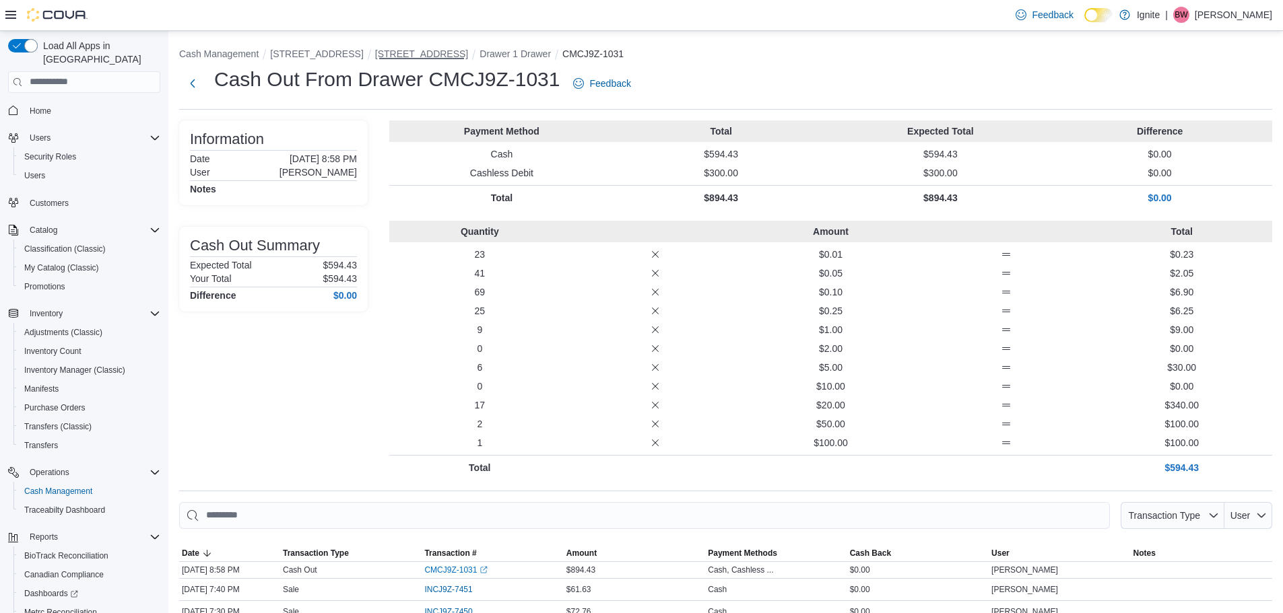
click at [375, 57] on button "[STREET_ADDRESS]" at bounding box center [421, 53] width 93 height 11
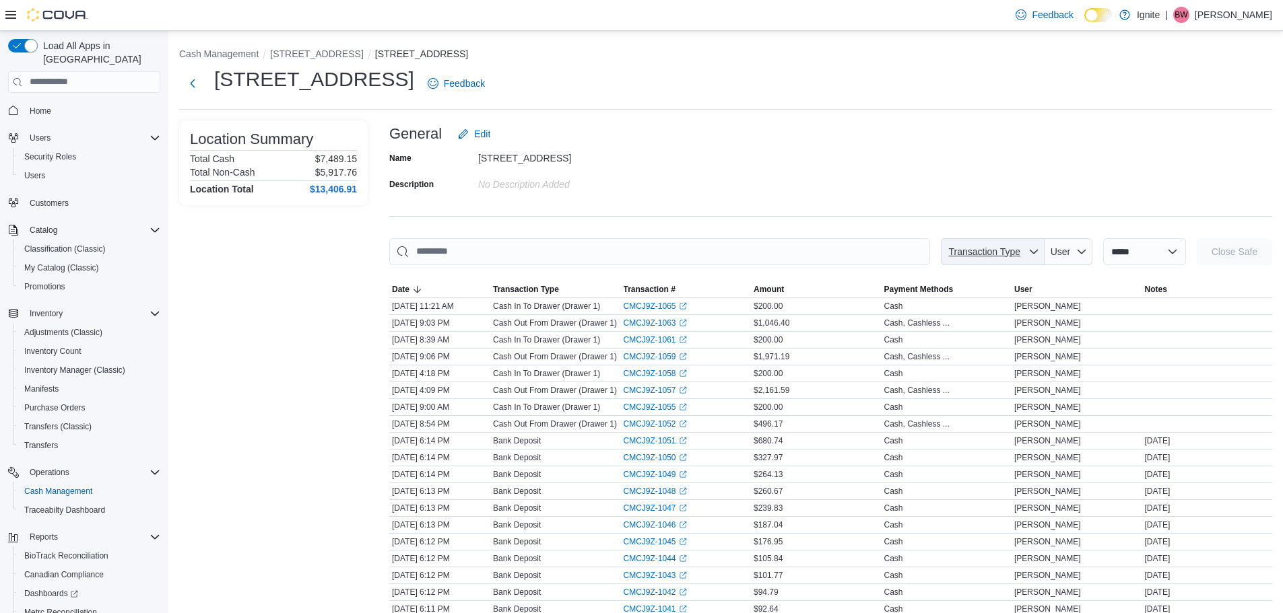
click at [1028, 252] on icon "button" at bounding box center [1033, 251] width 11 height 11
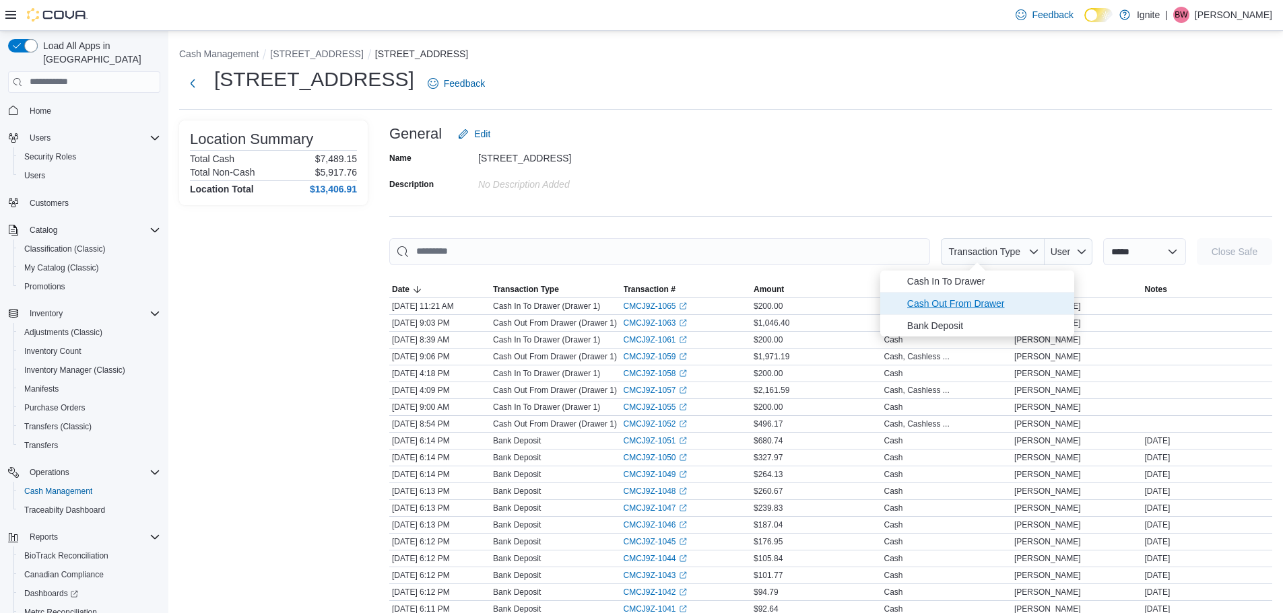
click at [976, 300] on span "Cash Out From Drawer" at bounding box center [986, 304] width 159 height 16
type input "**********"
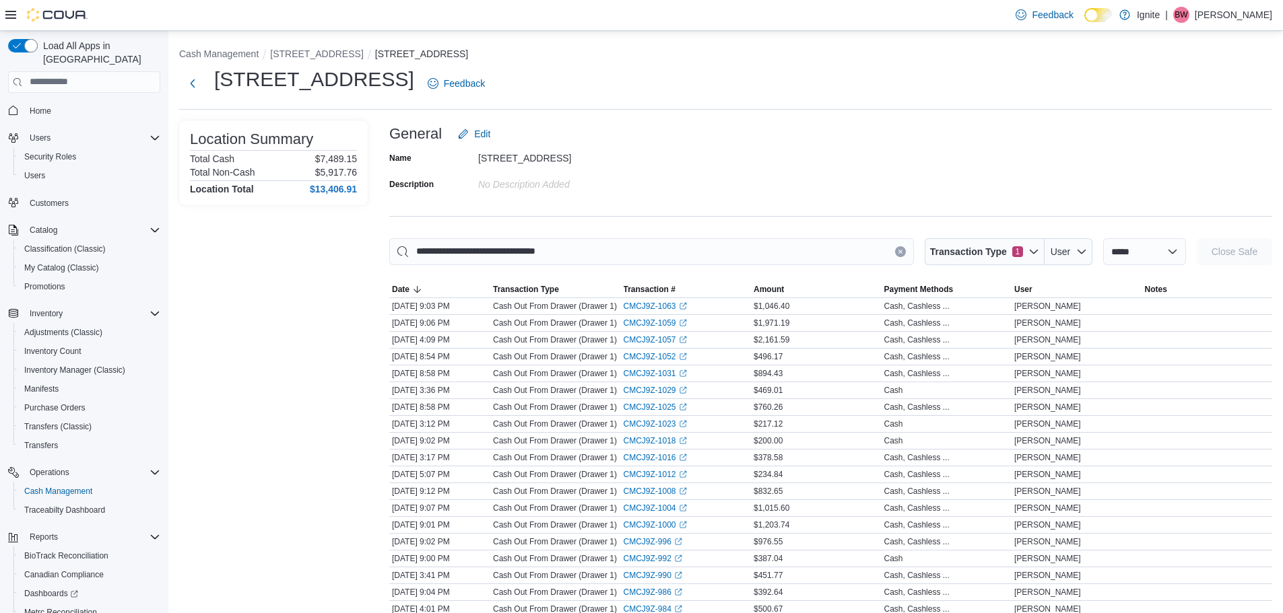
click at [929, 164] on div "Name 2172 A Street Description No Description added" at bounding box center [830, 170] width 883 height 47
click at [650, 356] on link "CMCJ9Z-1052 (opens in a new tab or window)" at bounding box center [655, 357] width 63 height 11
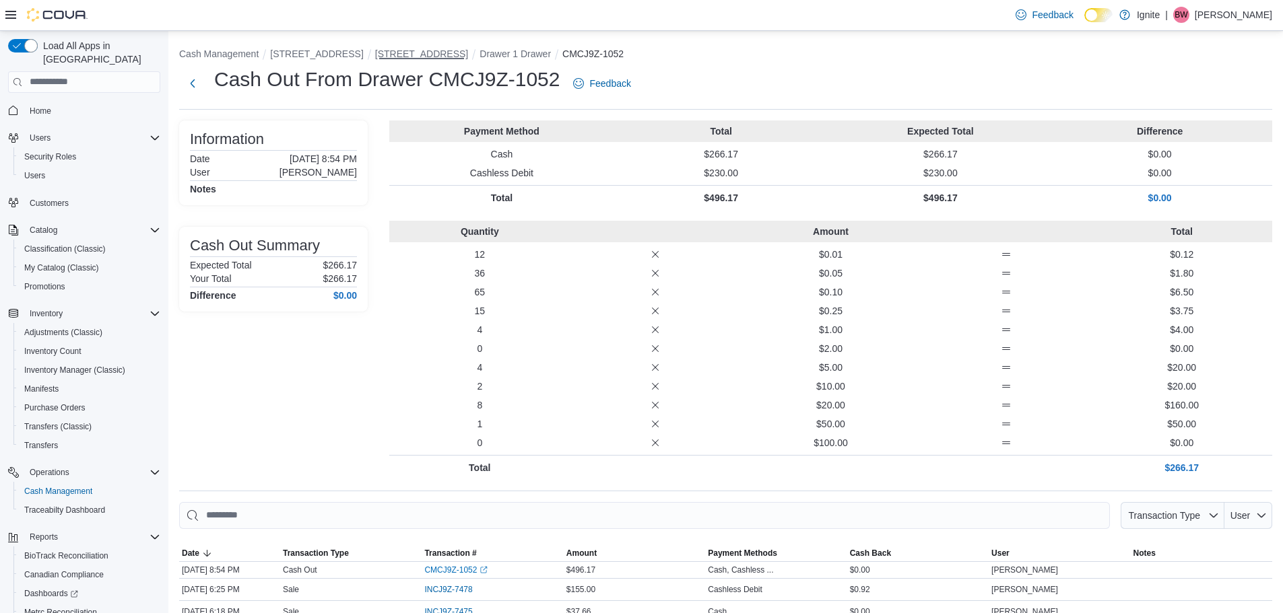
click at [387, 55] on button "[STREET_ADDRESS]" at bounding box center [421, 53] width 93 height 11
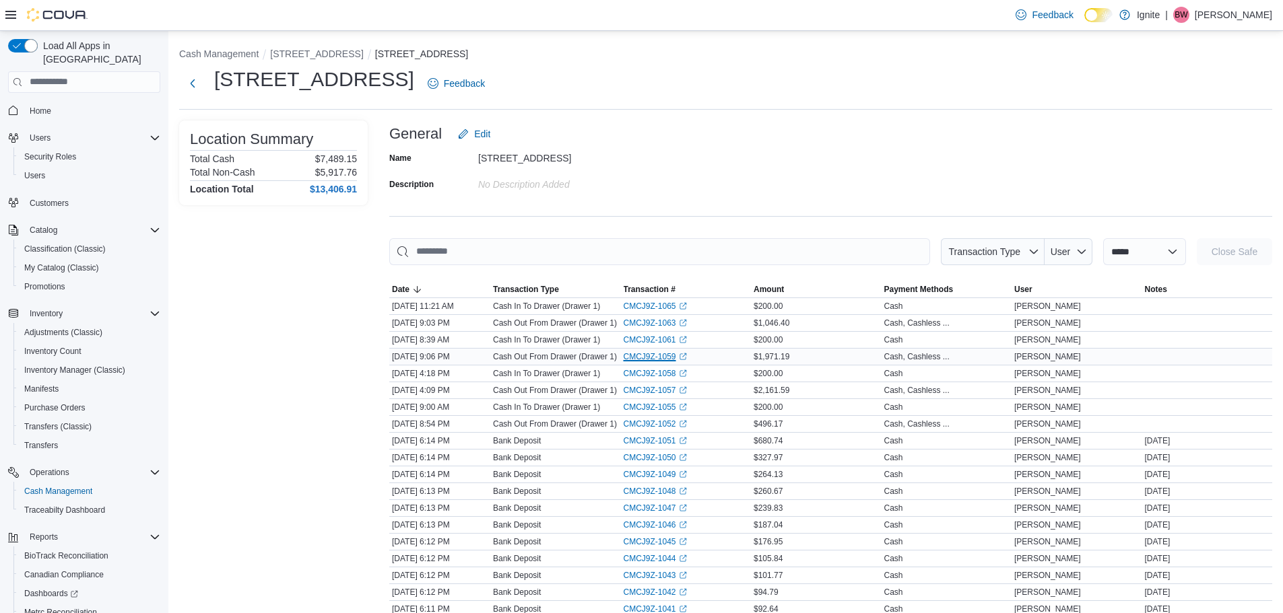
click at [661, 356] on link "CMCJ9Z-1059 (opens in a new tab or window)" at bounding box center [655, 357] width 63 height 11
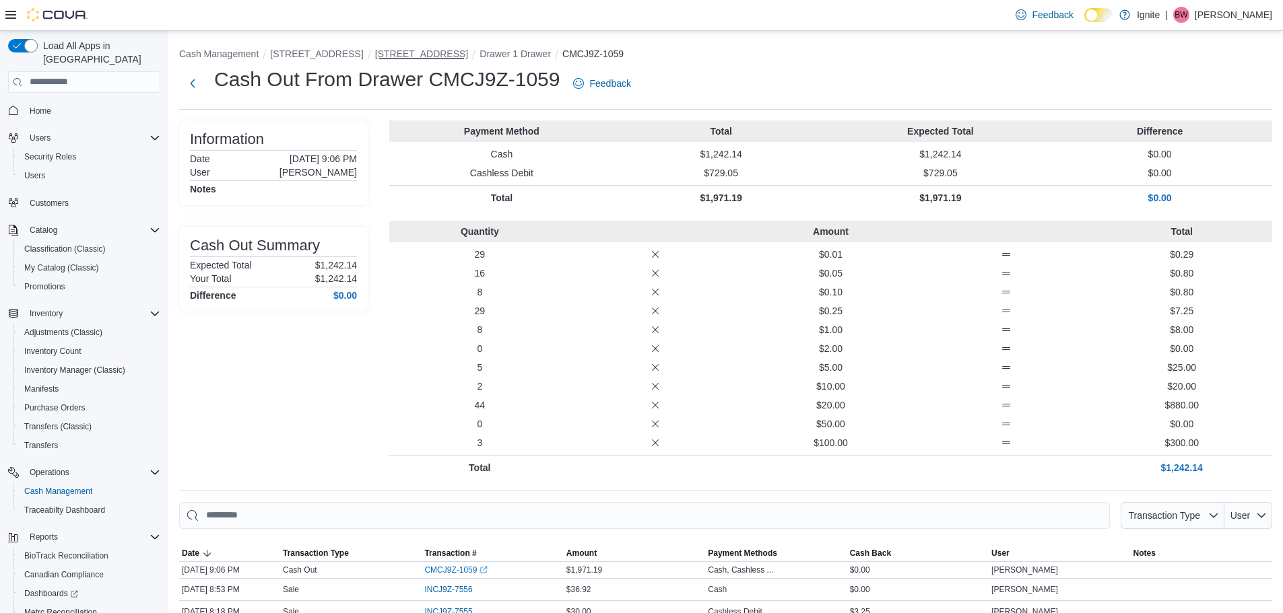
click at [380, 53] on button "[STREET_ADDRESS]" at bounding box center [421, 53] width 93 height 11
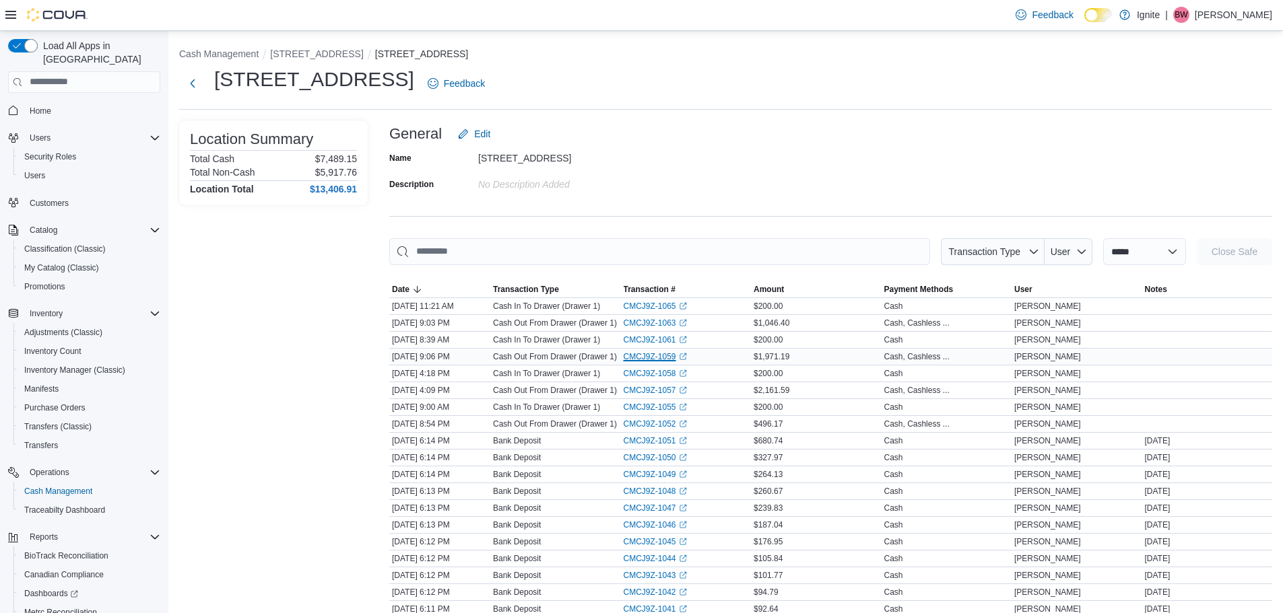
click at [665, 358] on link "CMCJ9Z-1059 (opens in a new tab or window)" at bounding box center [655, 357] width 63 height 11
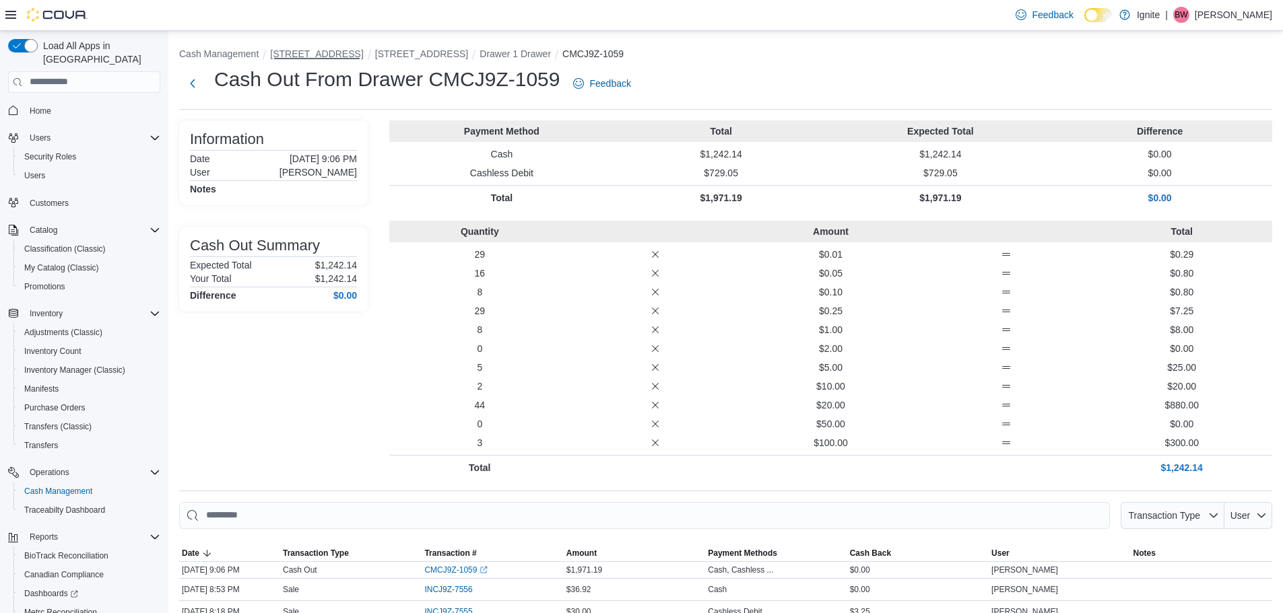
click at [306, 52] on button "[STREET_ADDRESS]" at bounding box center [316, 53] width 93 height 11
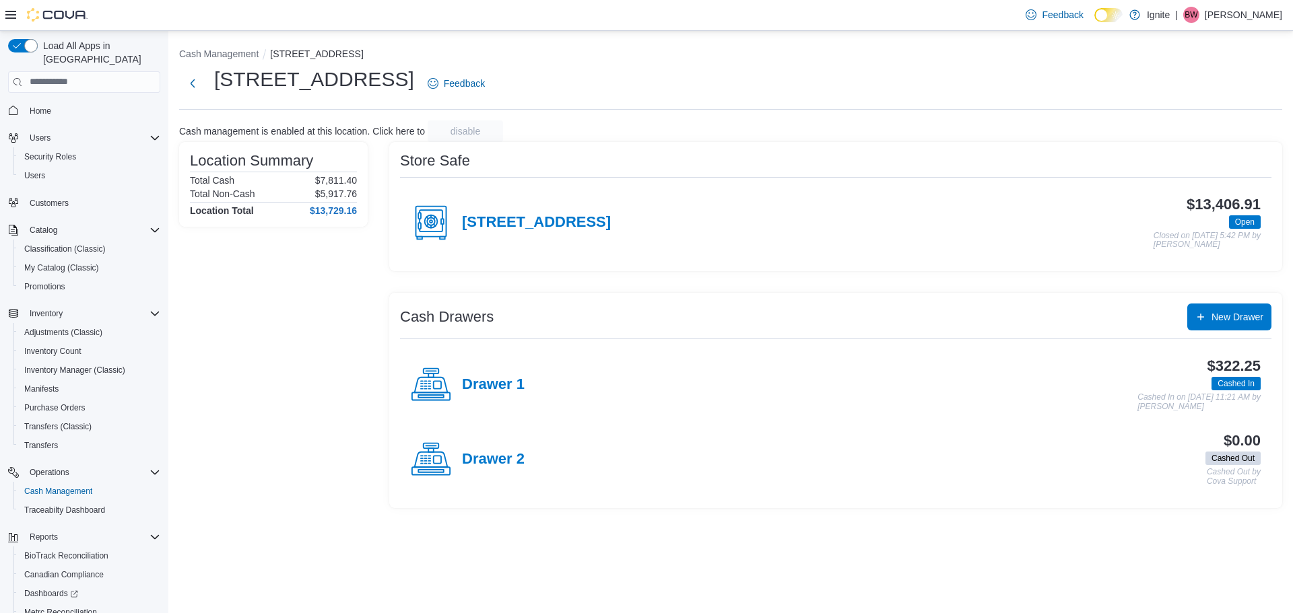
click at [422, 220] on icon at bounding box center [431, 223] width 40 height 40
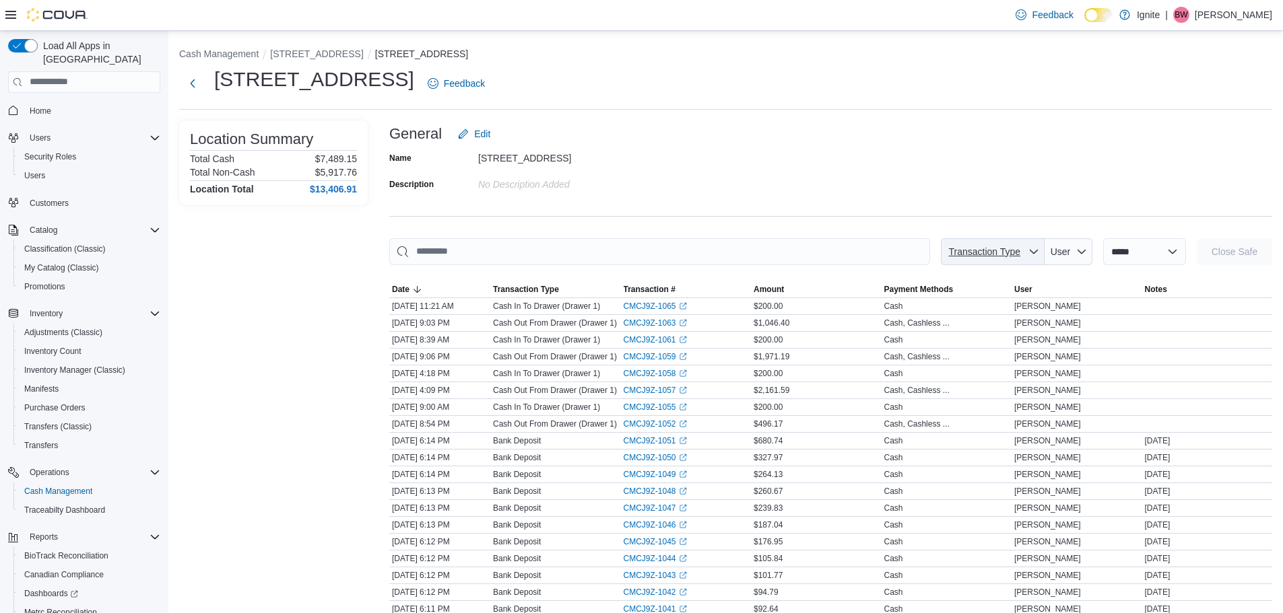
click at [1028, 247] on icon "button" at bounding box center [1033, 251] width 11 height 11
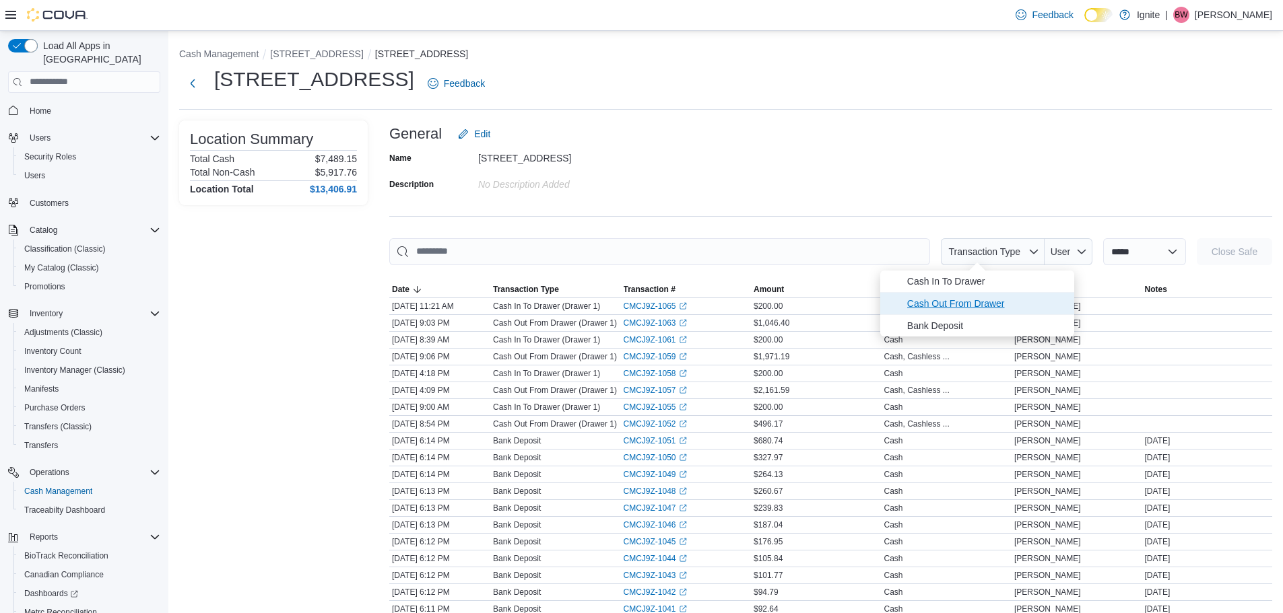
click at [962, 304] on span "Cash Out From Drawer" at bounding box center [986, 304] width 159 height 16
type input "**********"
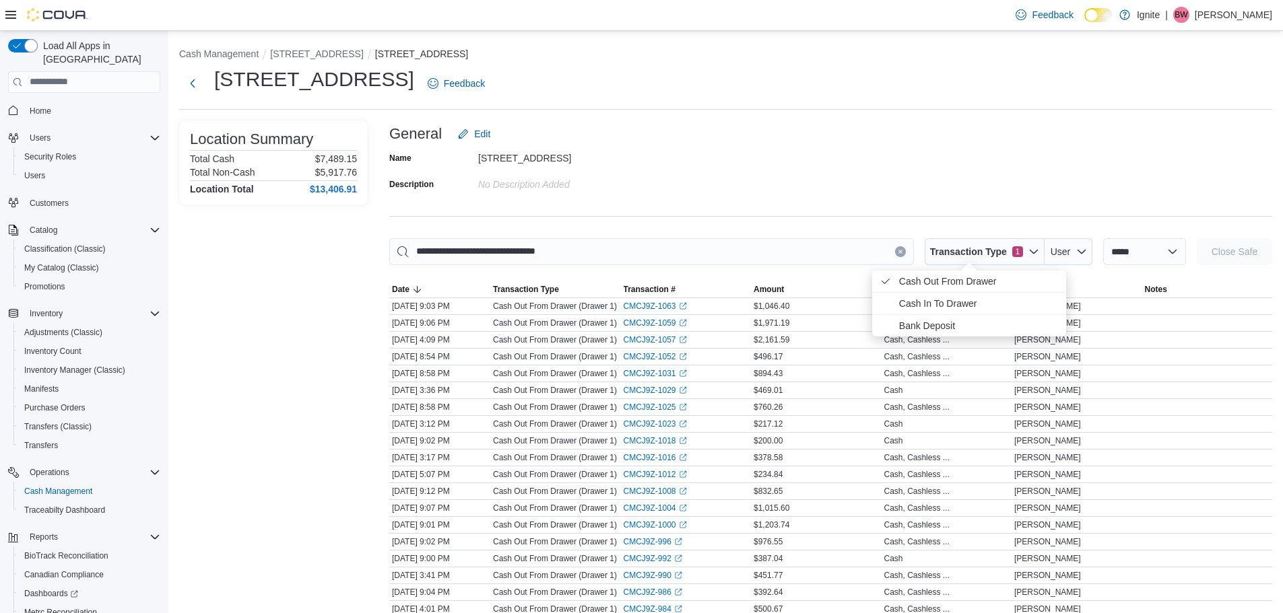
click at [943, 193] on div "Name [STREET_ADDRESS] Description No Description added" at bounding box center [830, 170] width 883 height 47
